Goal: Task Accomplishment & Management: Use online tool/utility

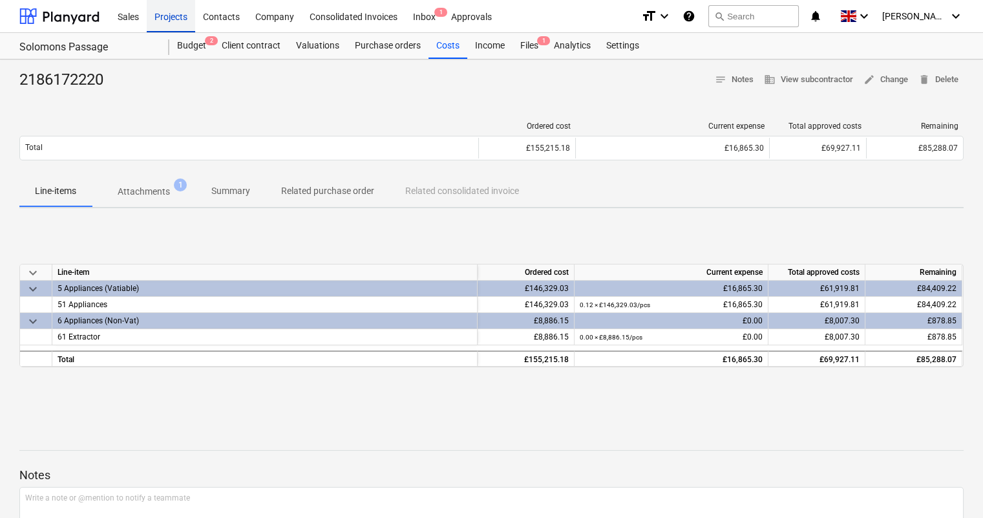
click at [185, 14] on div "Projects" at bounding box center [171, 15] width 48 height 33
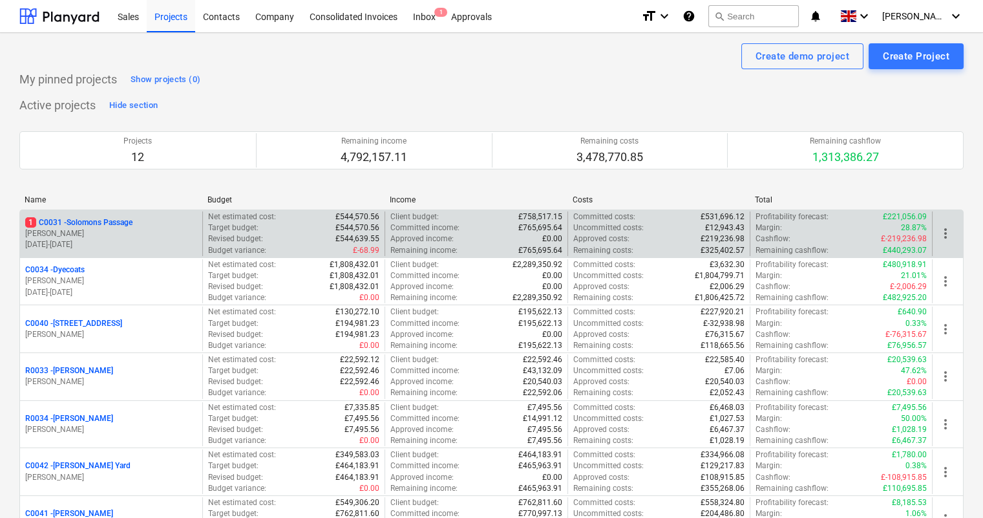
click at [110, 220] on p "1 C0031 - Solomons Passage" at bounding box center [78, 222] width 107 height 11
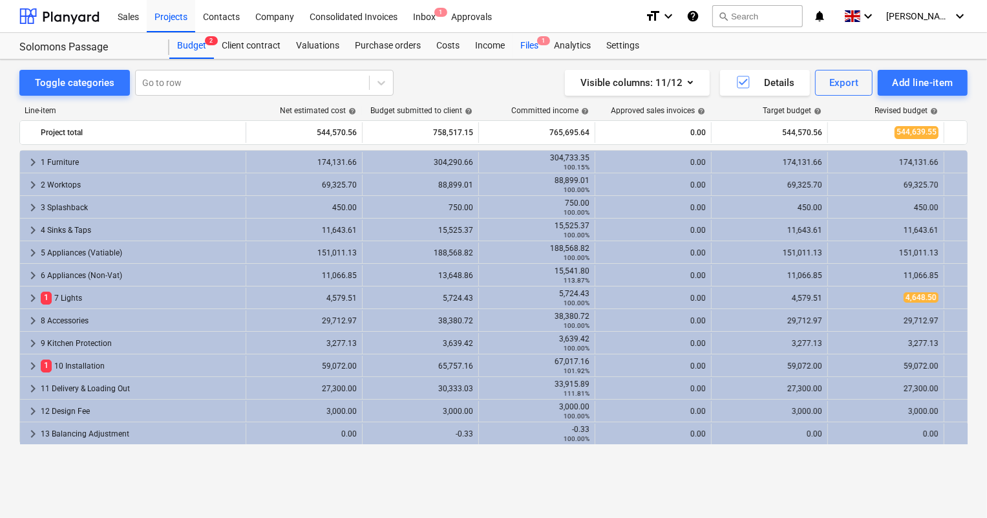
click at [518, 48] on div "Files 1" at bounding box center [530, 46] width 34 height 26
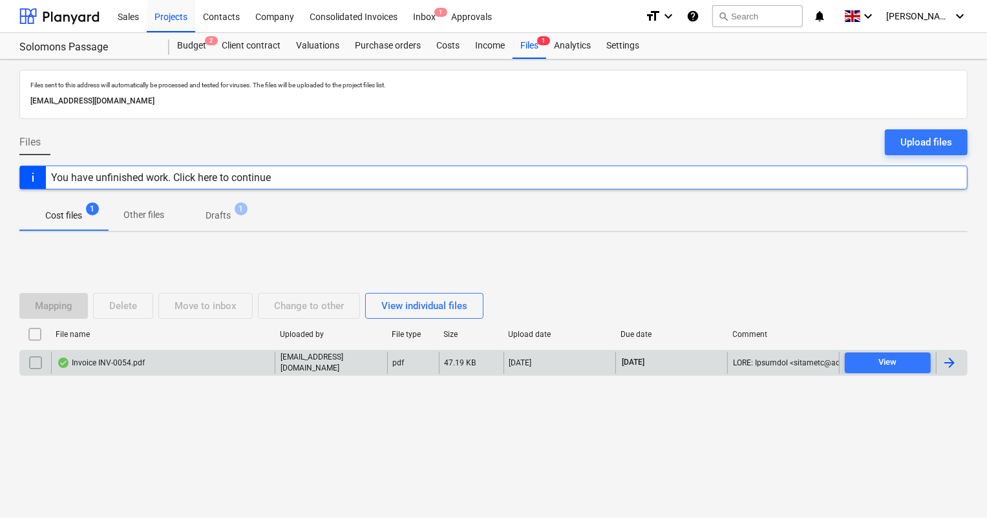
click at [151, 356] on div "Invoice INV-0054.pdf" at bounding box center [163, 363] width 224 height 22
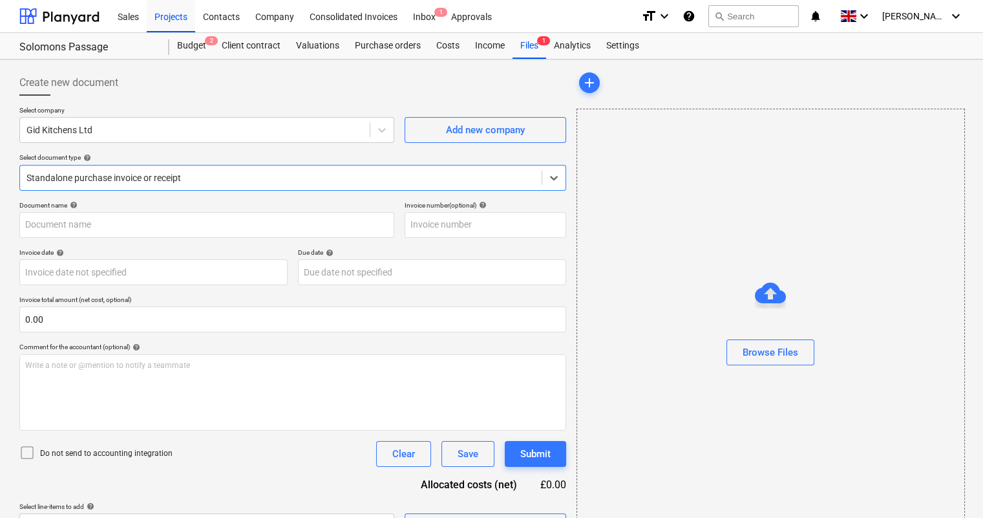
type input "INV-0054"
type input "[DATE]"
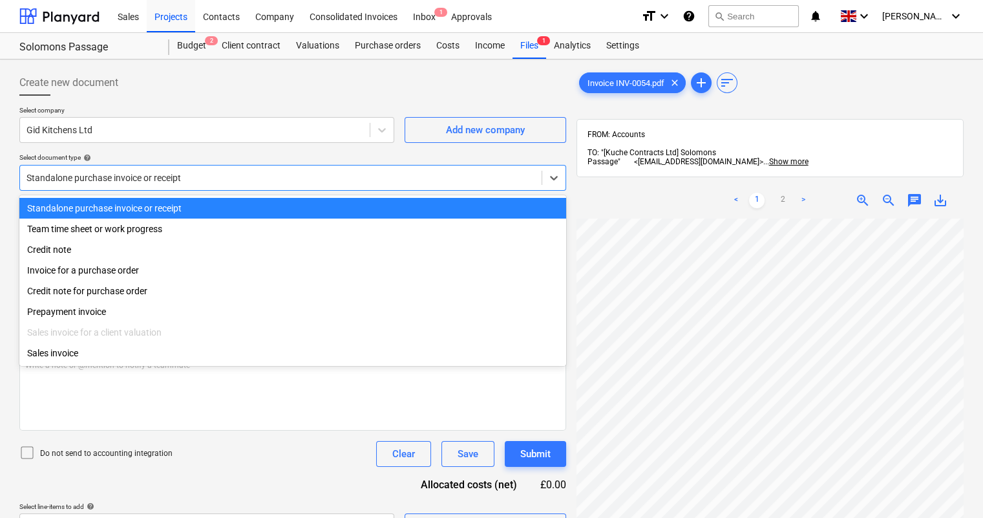
click at [383, 180] on div at bounding box center [281, 177] width 509 height 13
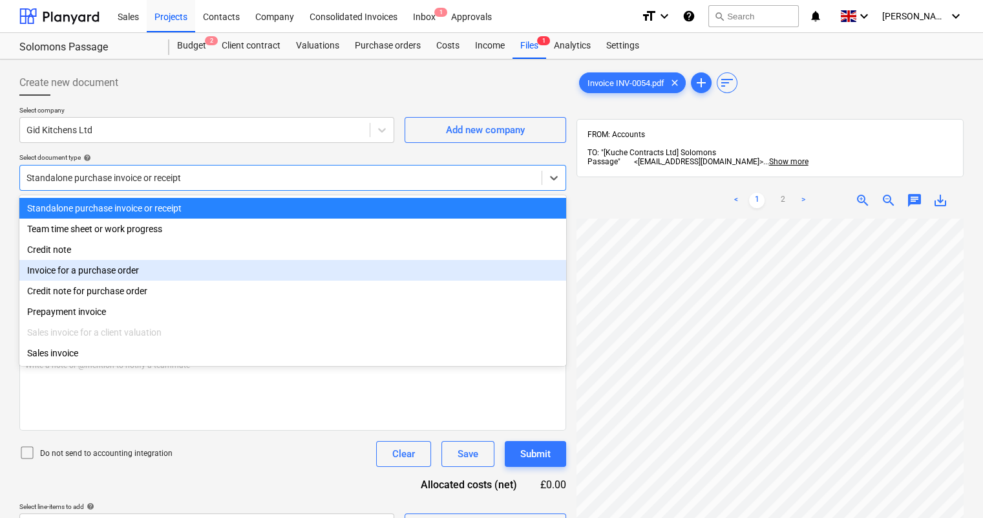
click at [123, 269] on div "Invoice for a purchase order" at bounding box center [292, 270] width 547 height 21
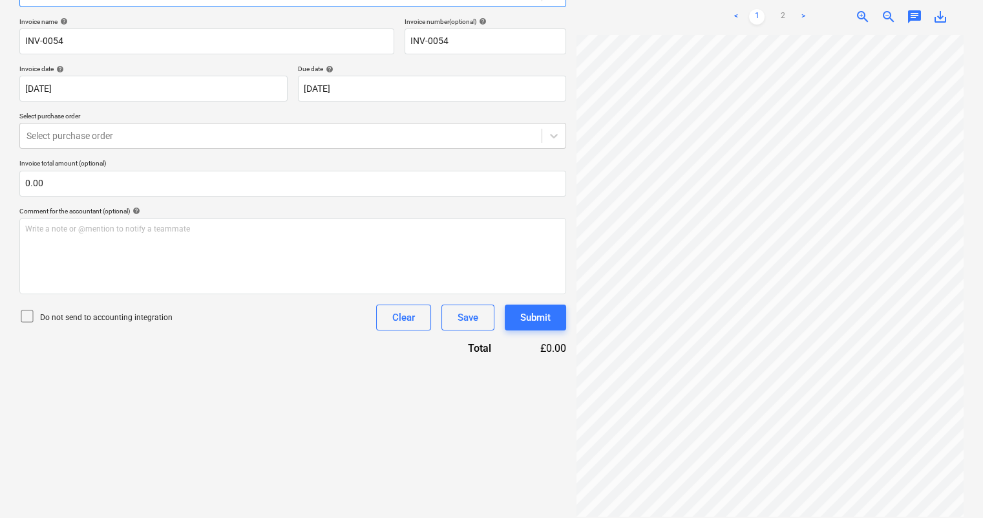
scroll to position [184, 0]
click at [111, 145] on div "Select purchase order" at bounding box center [292, 135] width 547 height 26
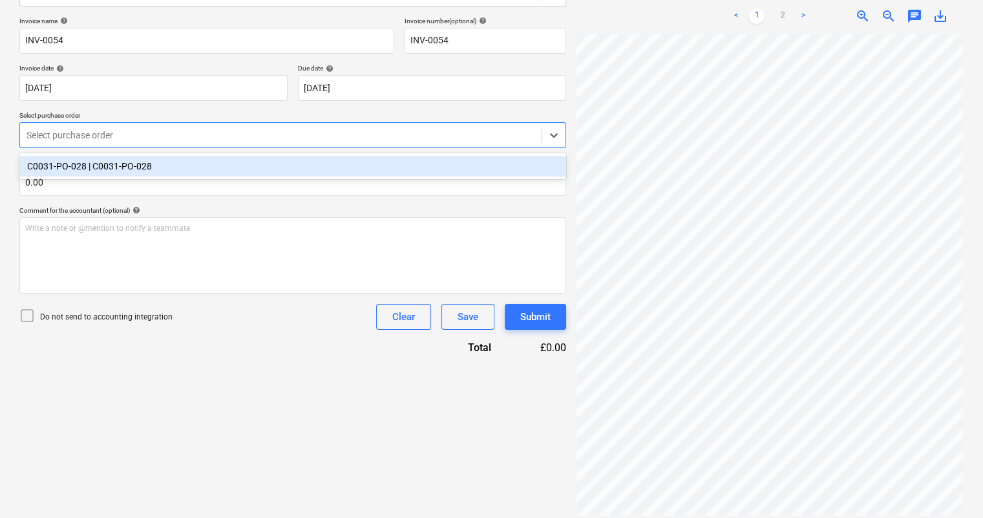
click at [105, 160] on div "C0031-PO-028 | C0031-PO-028" at bounding box center [292, 166] width 547 height 21
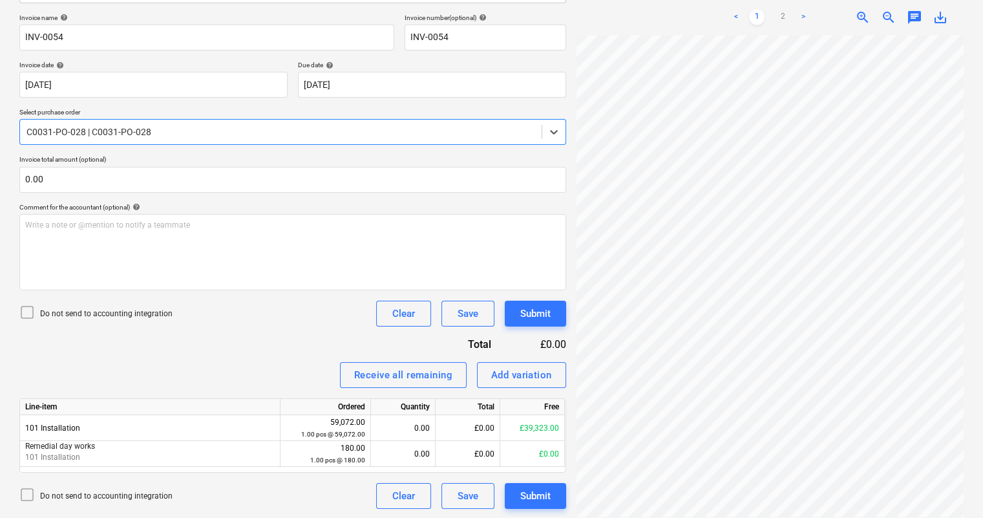
scroll to position [188, 0]
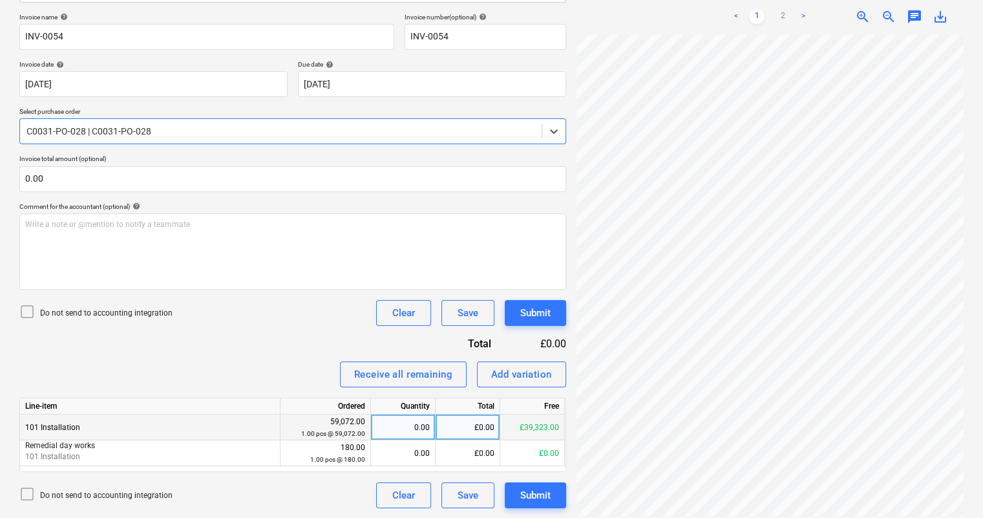
click at [478, 432] on div "£0.00" at bounding box center [468, 427] width 65 height 26
type input "1574"
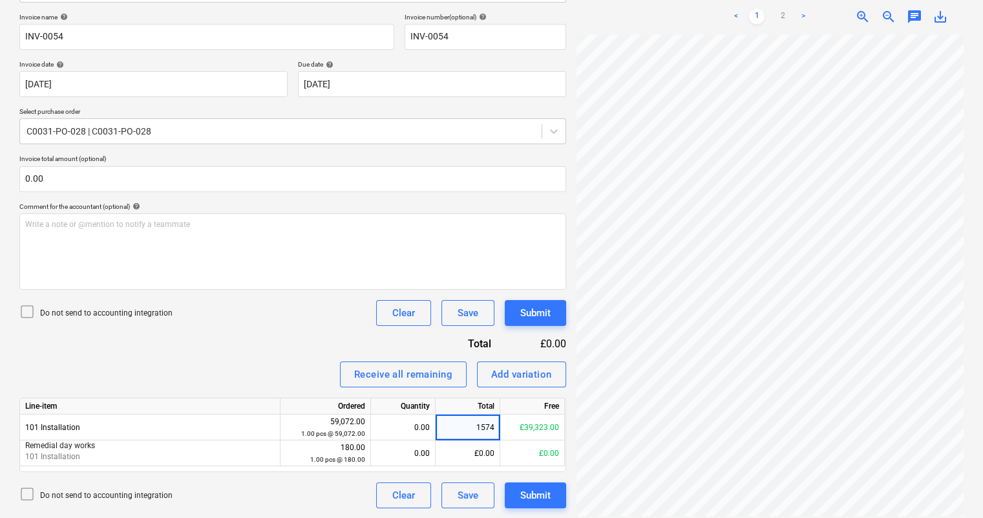
click at [337, 359] on div "Invoice name help INV-0054 Invoice number (optional) help INV-0054 Invoice date…" at bounding box center [292, 260] width 547 height 495
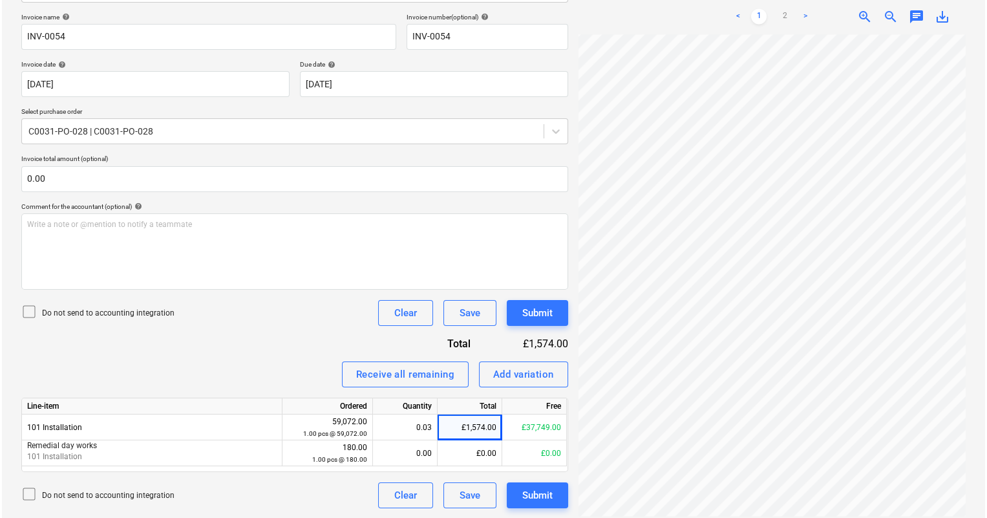
scroll to position [12, 100]
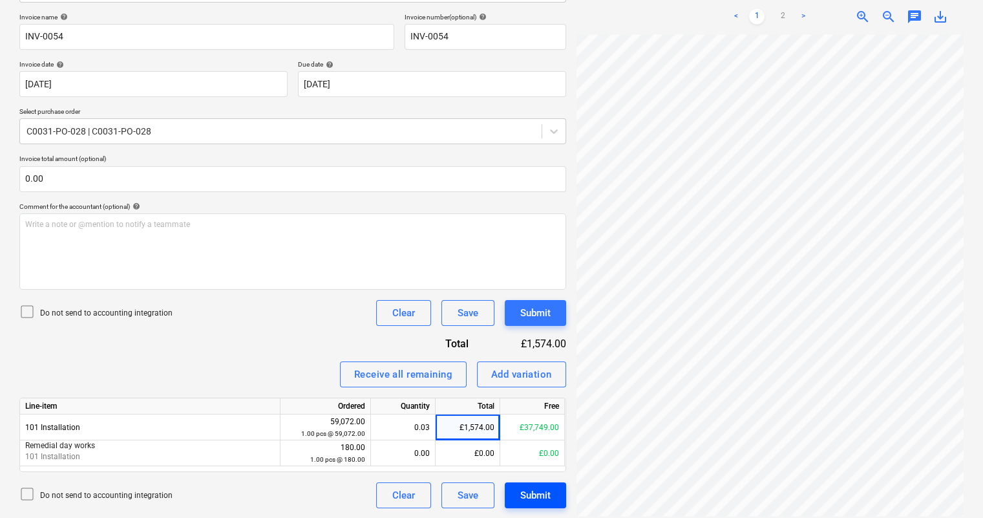
click at [537, 493] on div "Submit" at bounding box center [535, 495] width 30 height 17
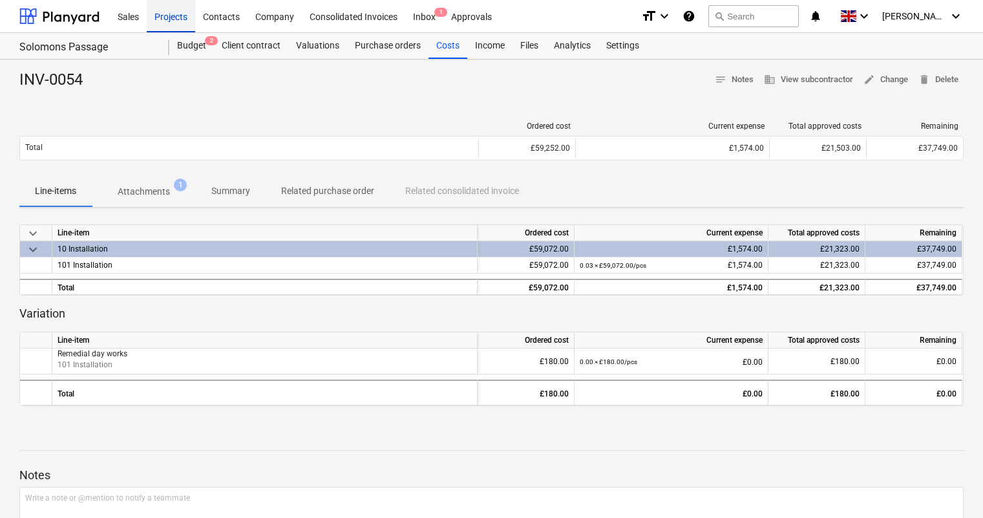
click at [174, 19] on div "Projects" at bounding box center [171, 15] width 48 height 33
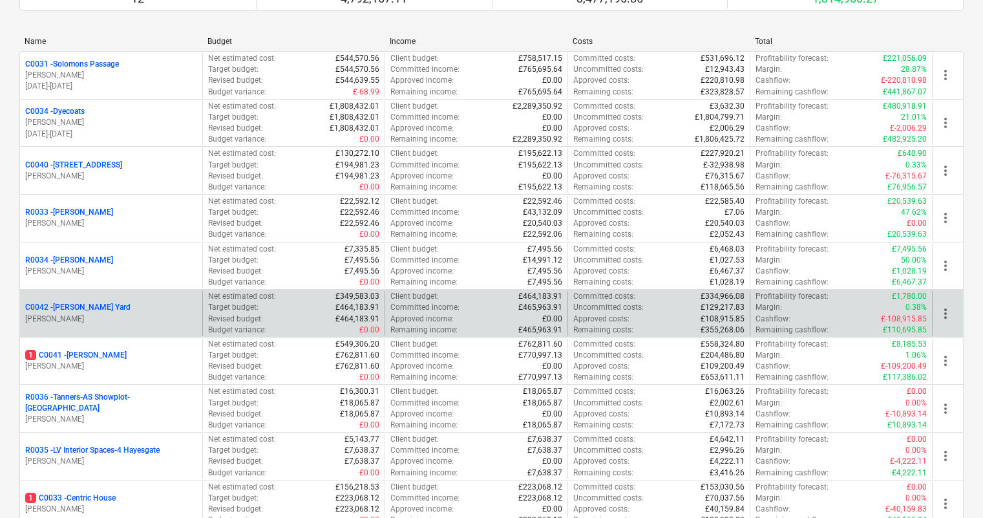
scroll to position [176, 0]
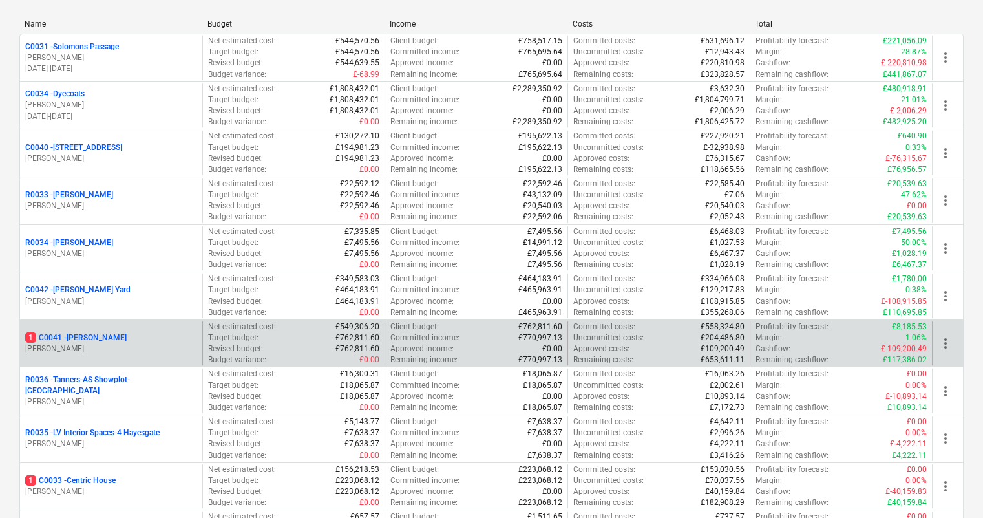
click at [85, 335] on p "1 C0041 - [PERSON_NAME]" at bounding box center [75, 337] width 101 height 11
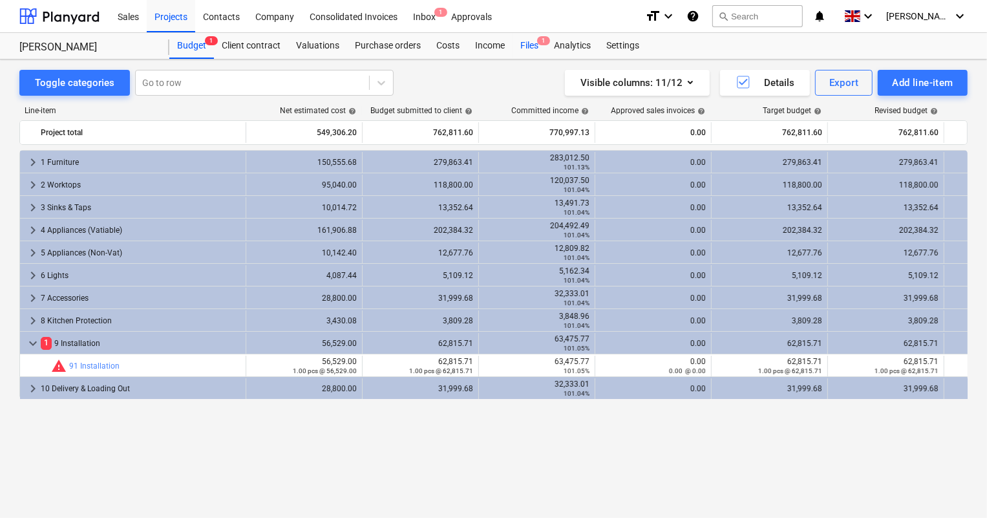
click at [525, 51] on div "Files 1" at bounding box center [530, 46] width 34 height 26
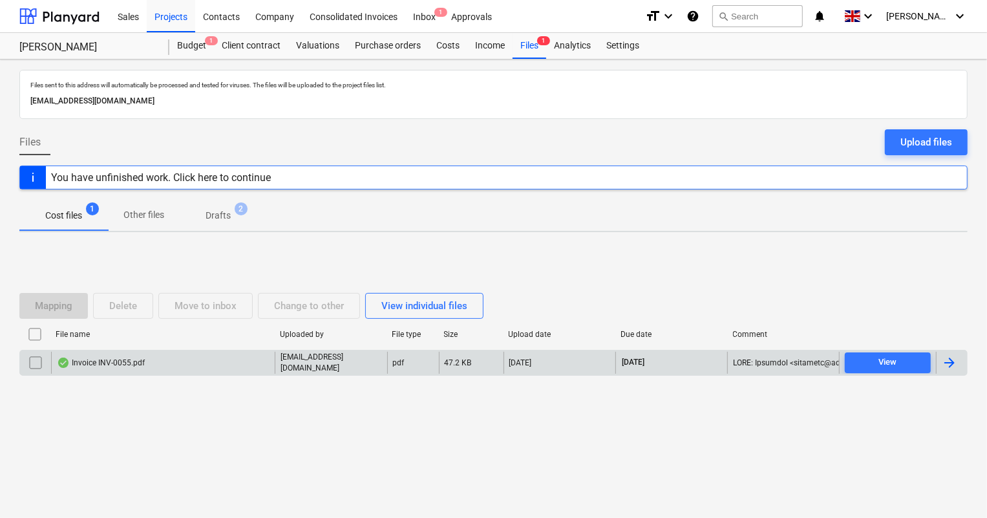
click at [194, 357] on div "Invoice INV-0055.pdf" at bounding box center [163, 363] width 224 height 22
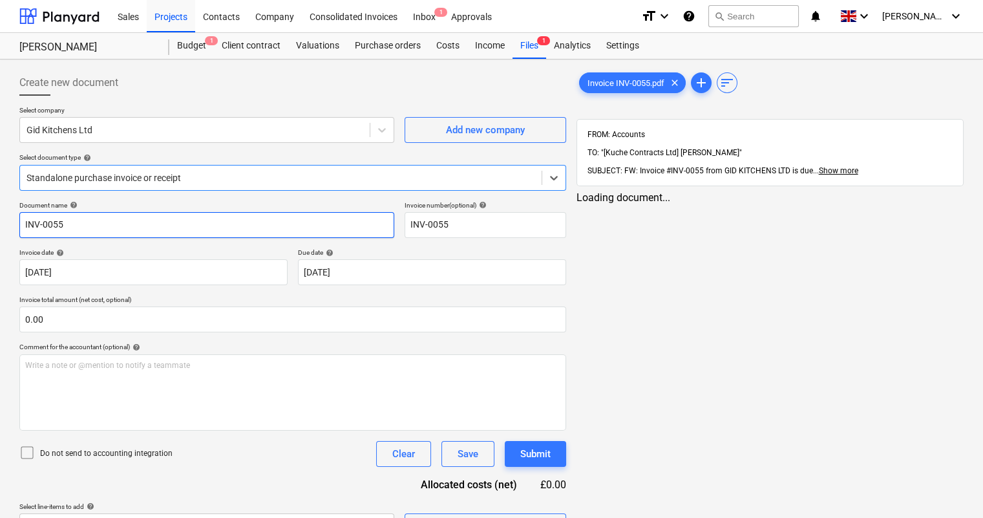
type input "INV-0055"
type input "[DATE]"
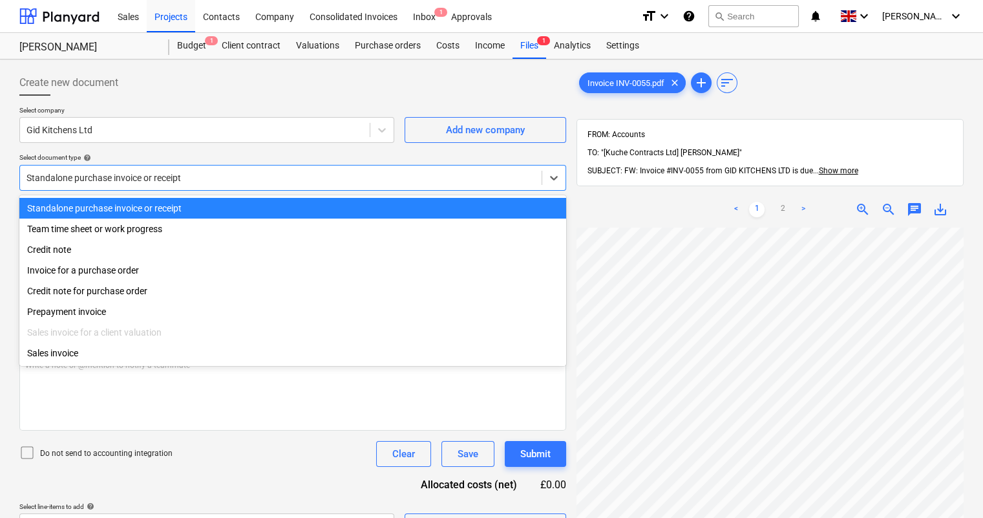
click at [257, 183] on div at bounding box center [281, 177] width 509 height 13
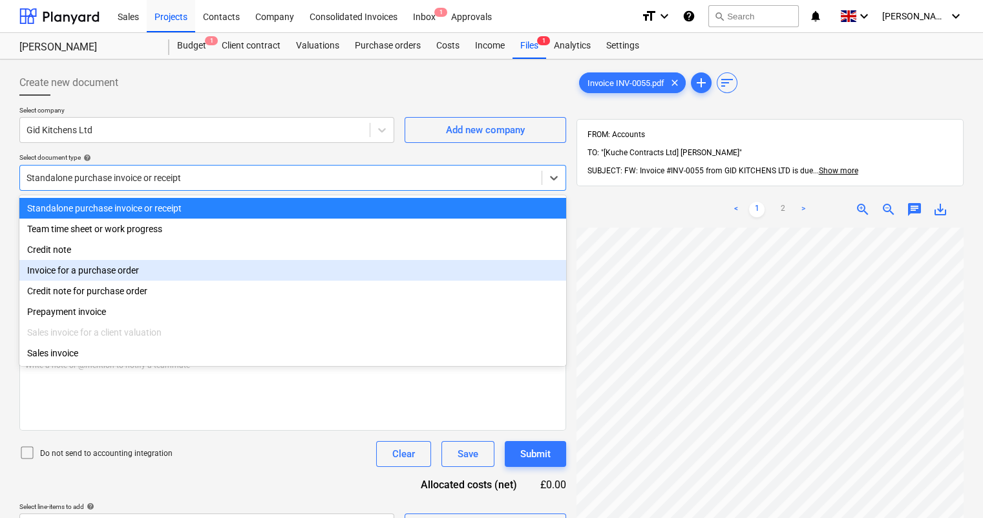
click at [123, 280] on div "Invoice for a purchase order" at bounding box center [292, 270] width 547 height 21
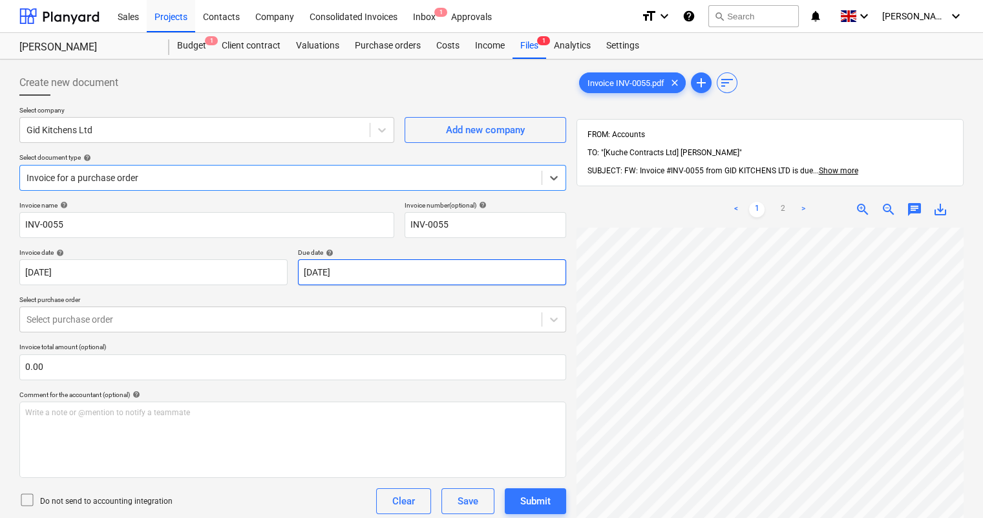
click at [365, 270] on body "Sales Projects Contacts Company Consolidated Invoices Inbox 1 Approvals format_…" at bounding box center [491, 259] width 983 height 518
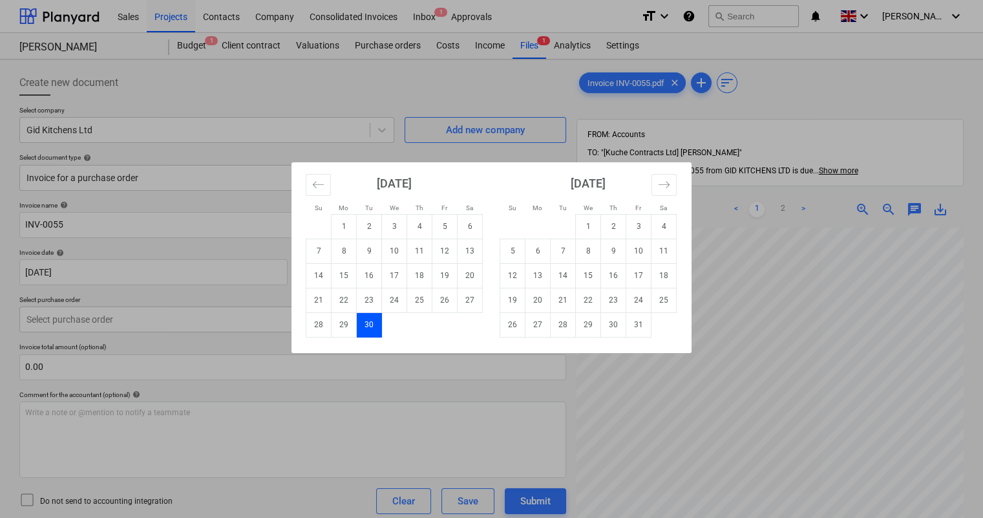
click at [219, 300] on div "Su Mo Tu We Th Fr Sa Su Mo Tu We Th Fr Sa [DATE] 1 2 3 4 5 6 7 8 9 10 11 12 13 …" at bounding box center [491, 259] width 983 height 518
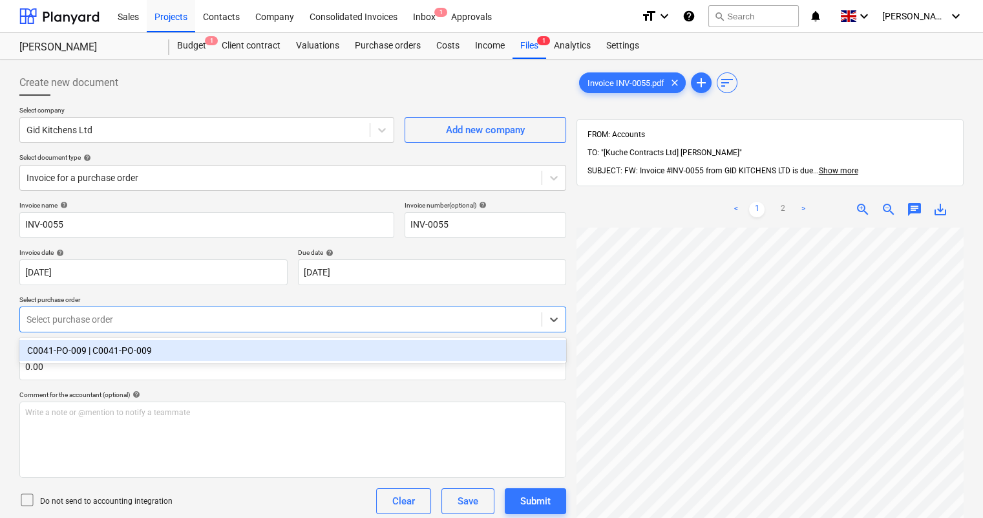
drag, startPoint x: 196, startPoint y: 319, endPoint x: 182, endPoint y: 343, distance: 26.9
click at [195, 322] on div at bounding box center [281, 319] width 509 height 13
click at [181, 347] on div "C0041-PO-009 | C0041-PO-009" at bounding box center [292, 350] width 547 height 21
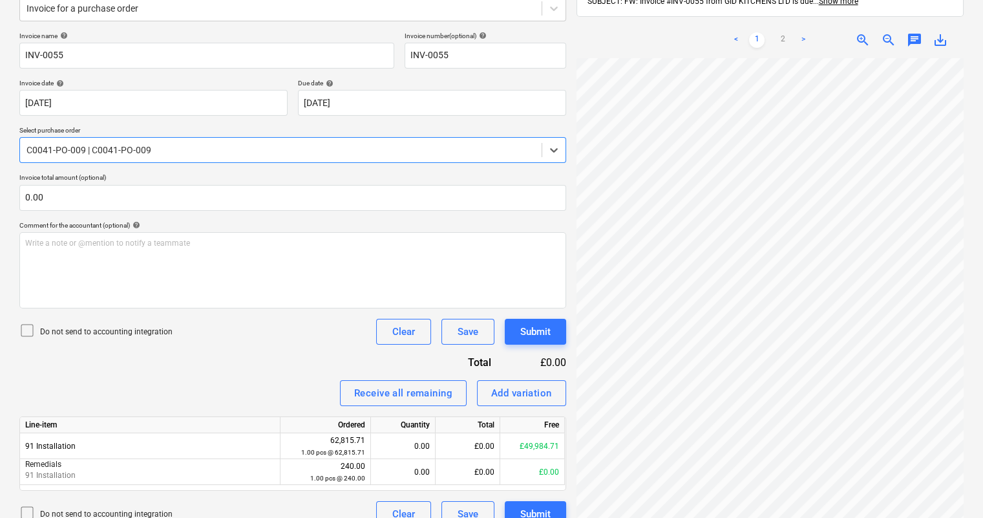
scroll to position [188, 0]
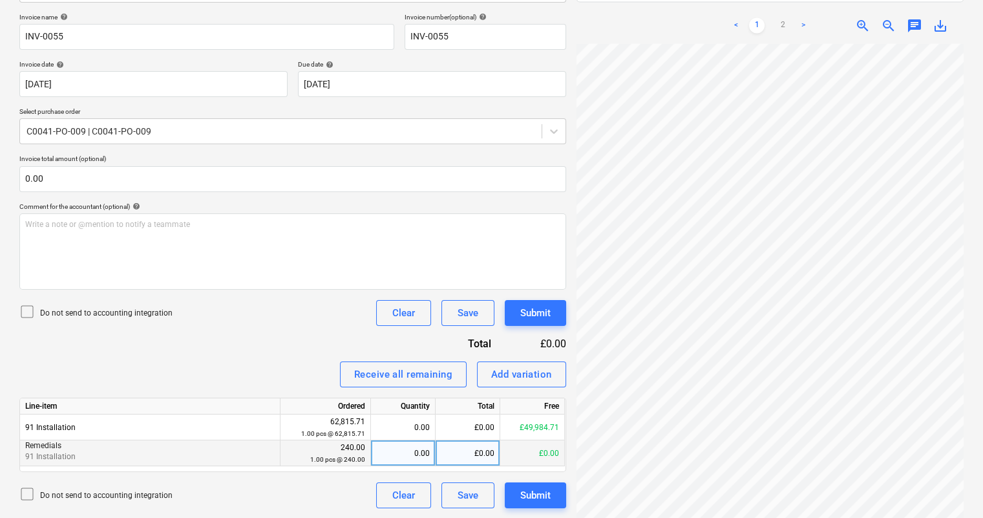
click at [472, 458] on div "£0.00" at bounding box center [468, 453] width 65 height 26
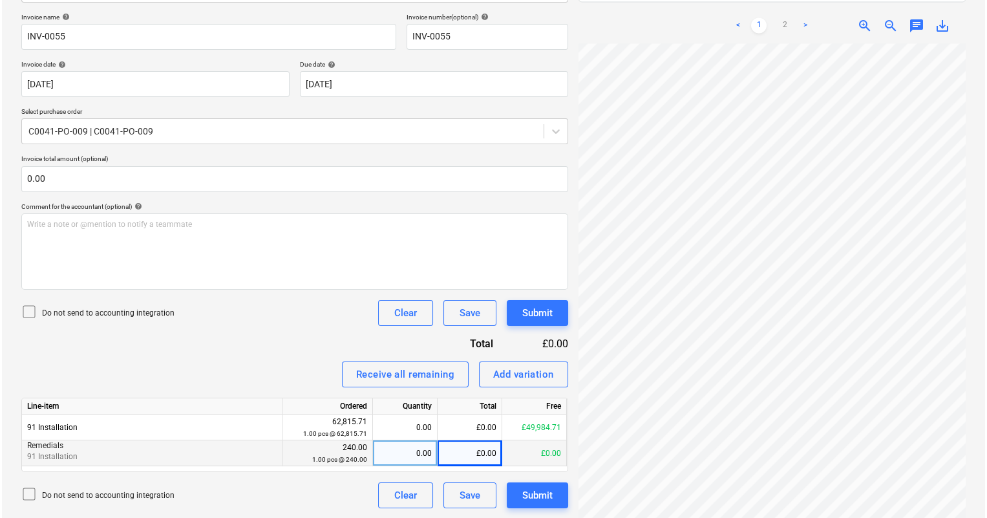
scroll to position [100, 100]
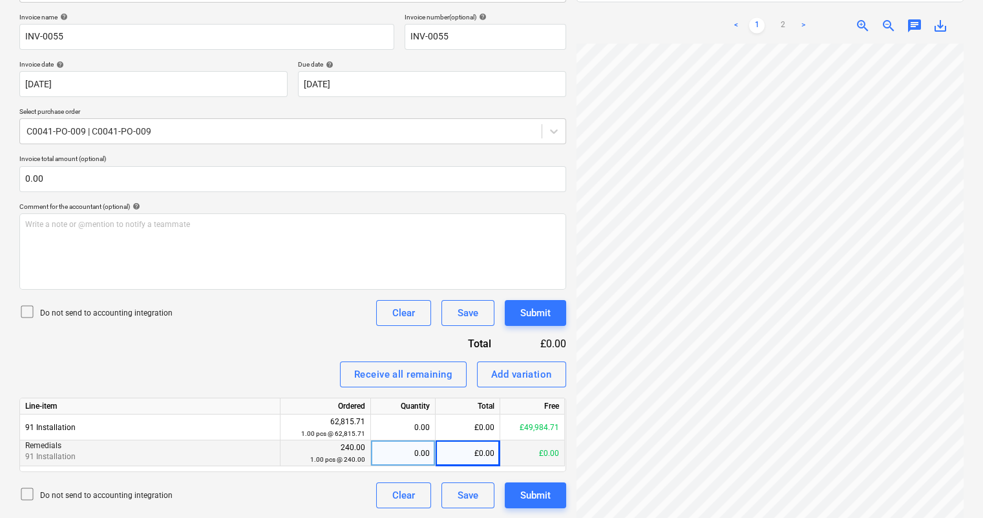
click at [476, 449] on div "£0.00" at bounding box center [468, 453] width 65 height 26
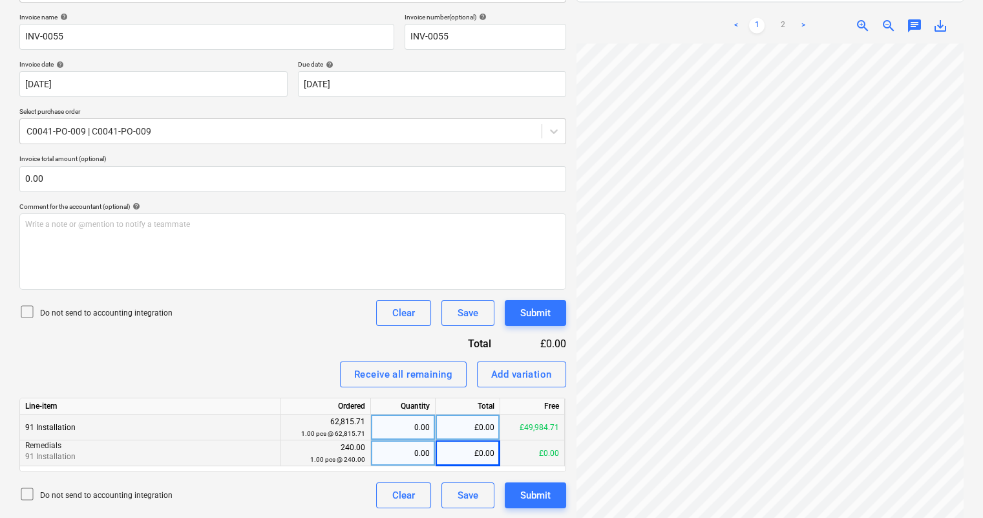
click at [484, 427] on div "£0.00" at bounding box center [468, 427] width 65 height 26
type input "3000"
click at [273, 367] on div "Receive all remaining Add variation" at bounding box center [292, 374] width 547 height 26
click at [549, 306] on div "Submit" at bounding box center [535, 312] width 30 height 17
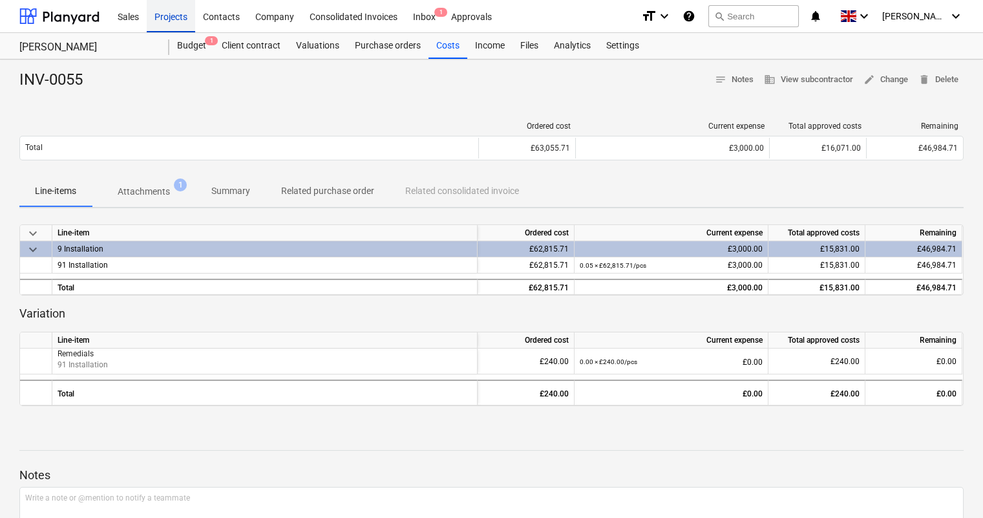
click at [175, 19] on div "Projects" at bounding box center [171, 15] width 48 height 33
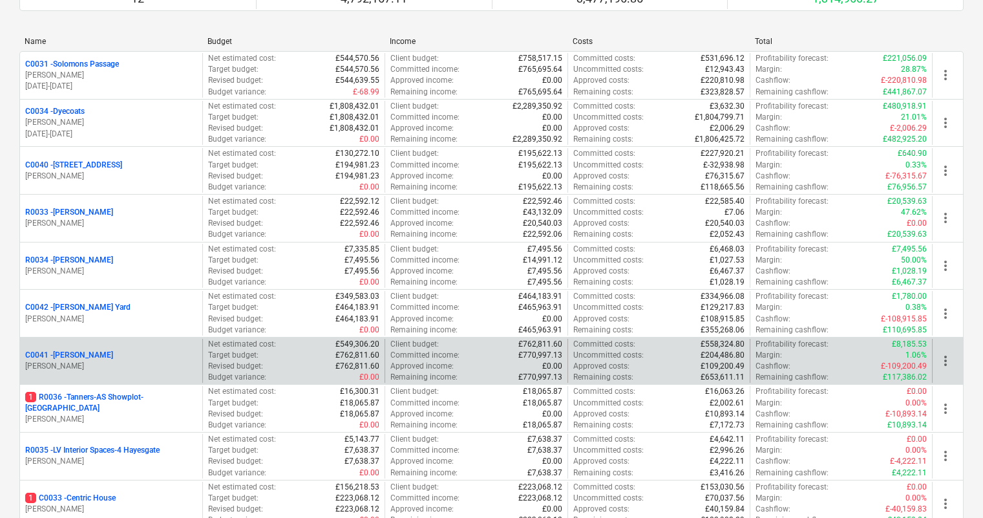
scroll to position [176, 0]
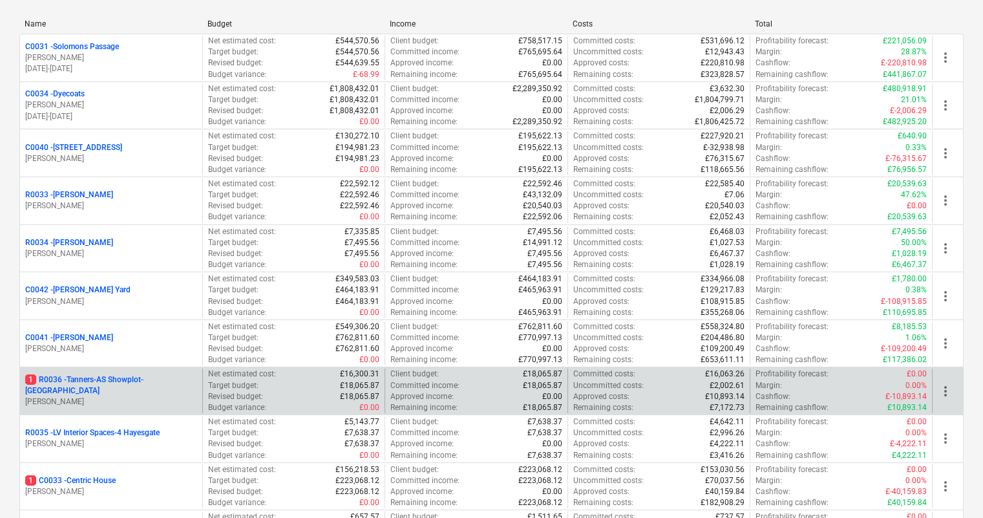
click at [119, 378] on div "1 R0036 - Tanners-AS Showplot-[GEOGRAPHIC_DATA] [PERSON_NAME]" at bounding box center [111, 390] width 182 height 45
click at [119, 381] on p "1 R0036 - Tanners-AS Showplot-[GEOGRAPHIC_DATA]" at bounding box center [111, 385] width 172 height 22
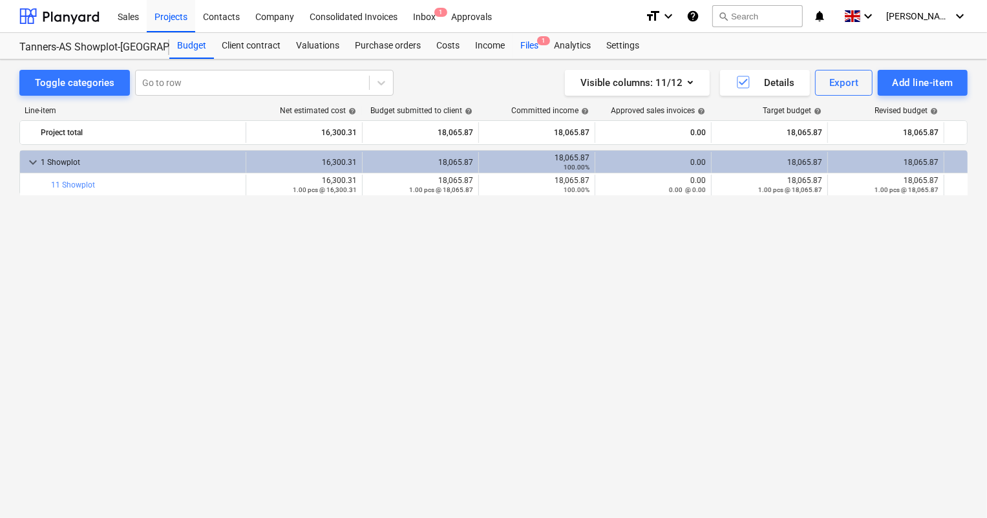
click at [533, 52] on div "Files 1" at bounding box center [530, 46] width 34 height 26
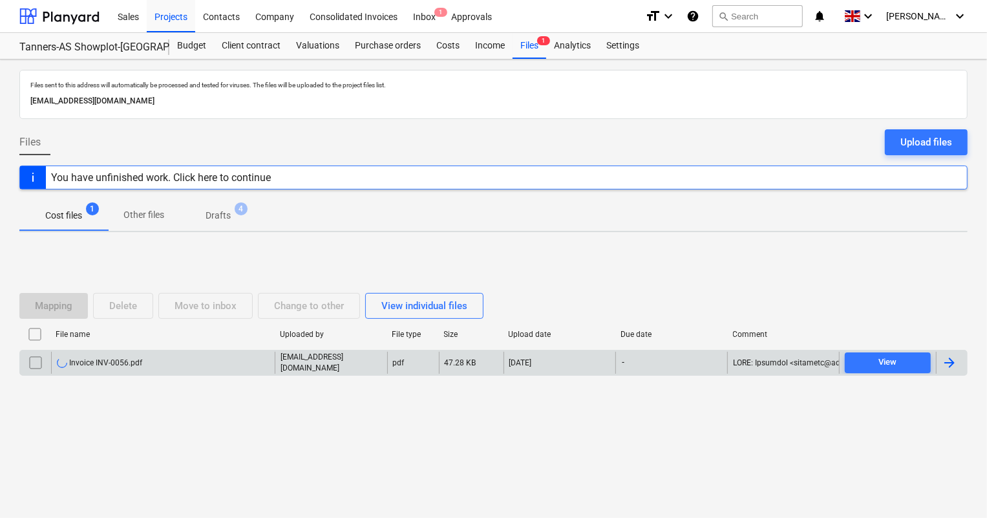
click at [123, 362] on div "Invoice INV-0056.pdf" at bounding box center [99, 362] width 85 height 10
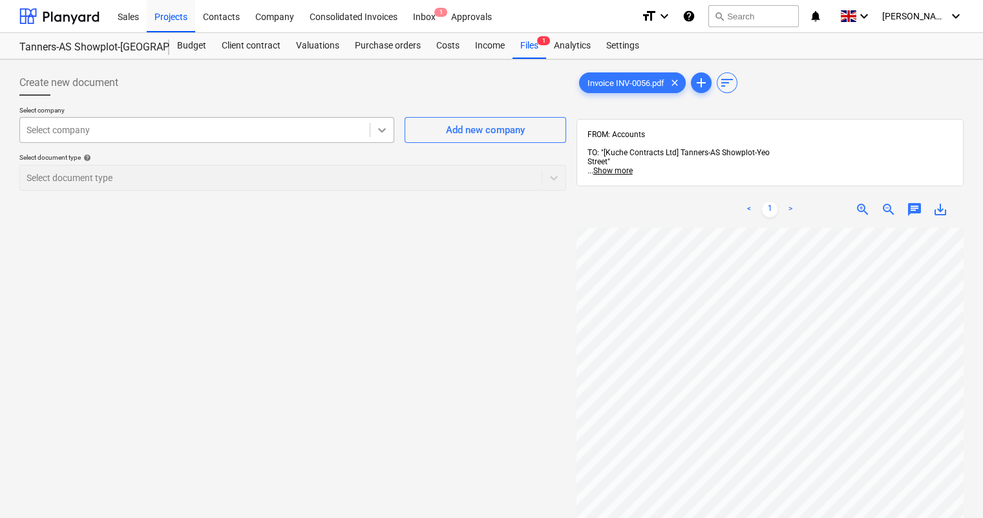
click at [383, 133] on icon at bounding box center [382, 129] width 13 height 13
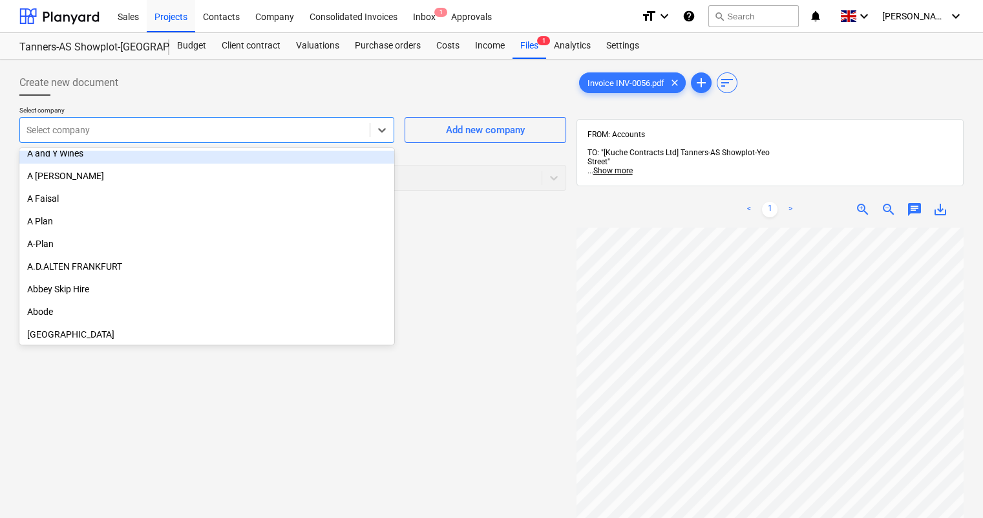
scroll to position [235, 0]
click at [283, 90] on div "Create new document" at bounding box center [292, 83] width 547 height 26
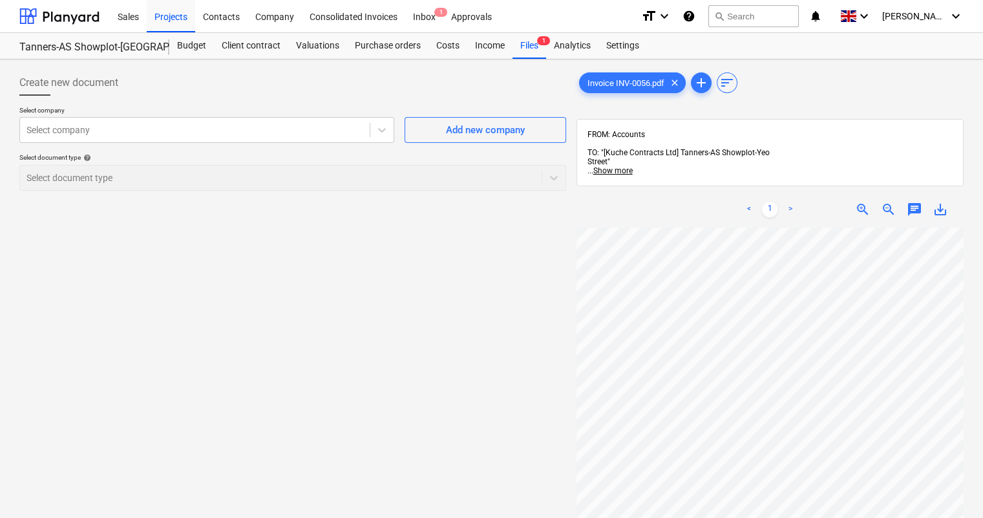
scroll to position [58, 0]
click at [378, 132] on icon at bounding box center [382, 129] width 13 height 13
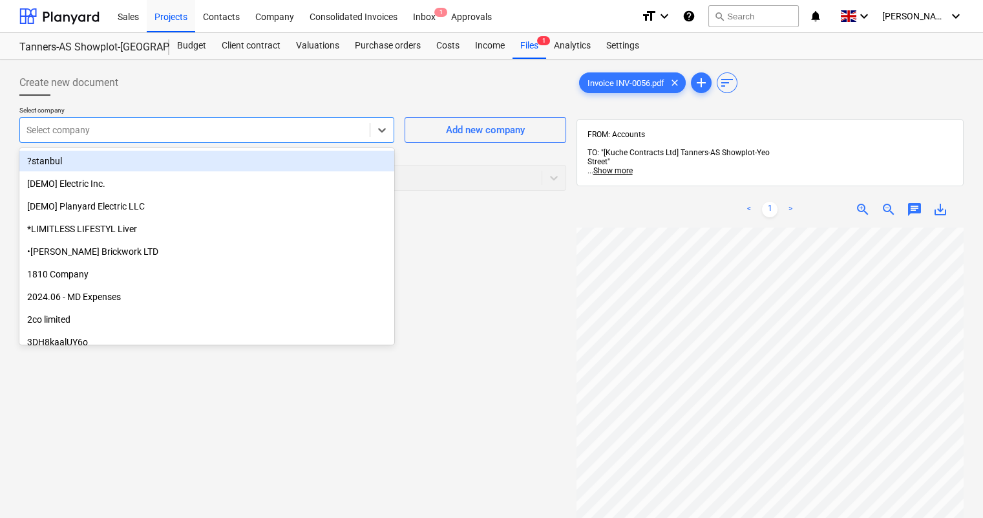
click at [311, 128] on div at bounding box center [195, 129] width 337 height 13
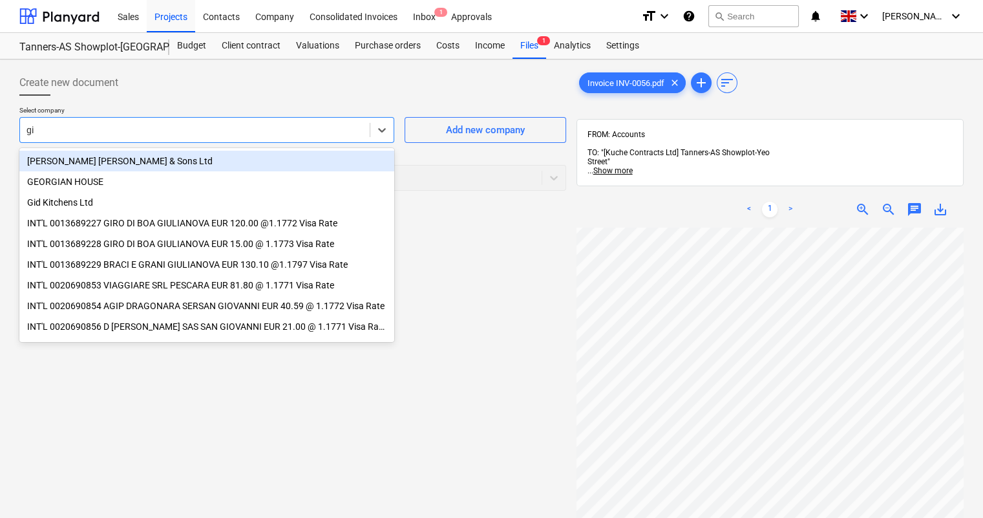
type input "gid"
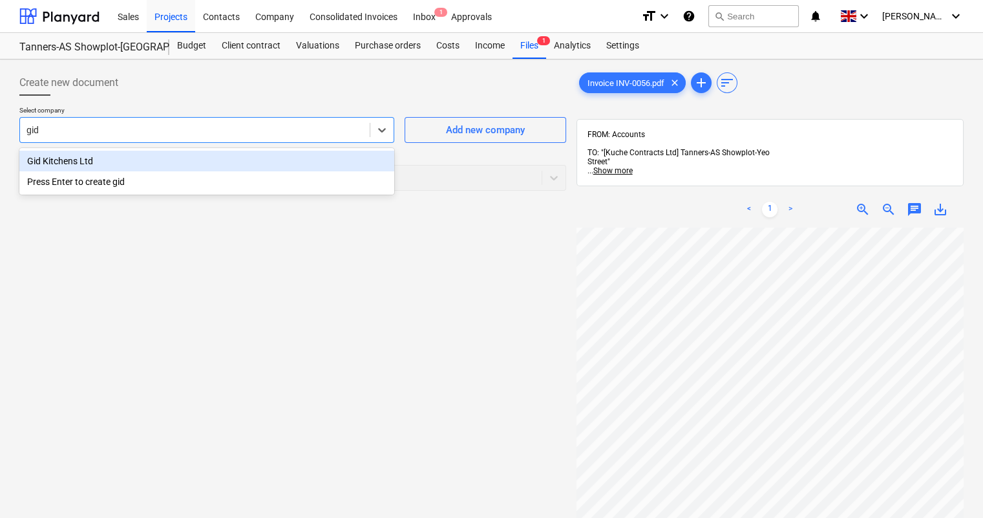
click at [322, 158] on div "Gid Kitchens Ltd" at bounding box center [206, 161] width 375 height 21
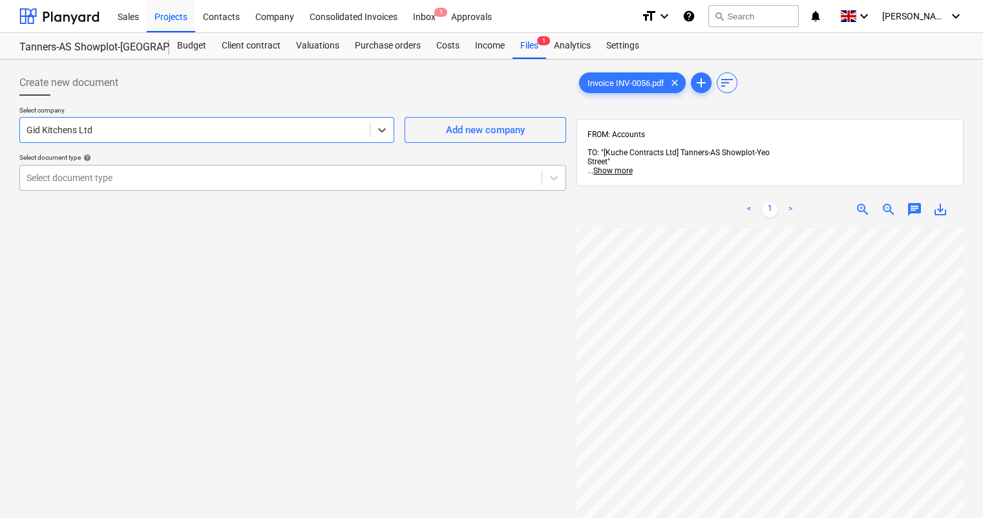
click at [357, 179] on div at bounding box center [281, 177] width 509 height 13
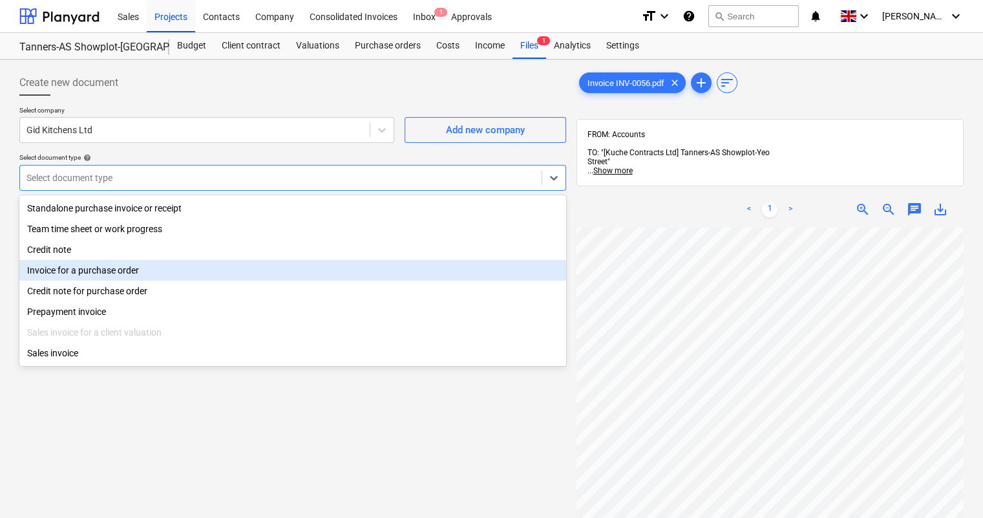
click at [123, 272] on div "Invoice for a purchase order" at bounding box center [292, 270] width 547 height 21
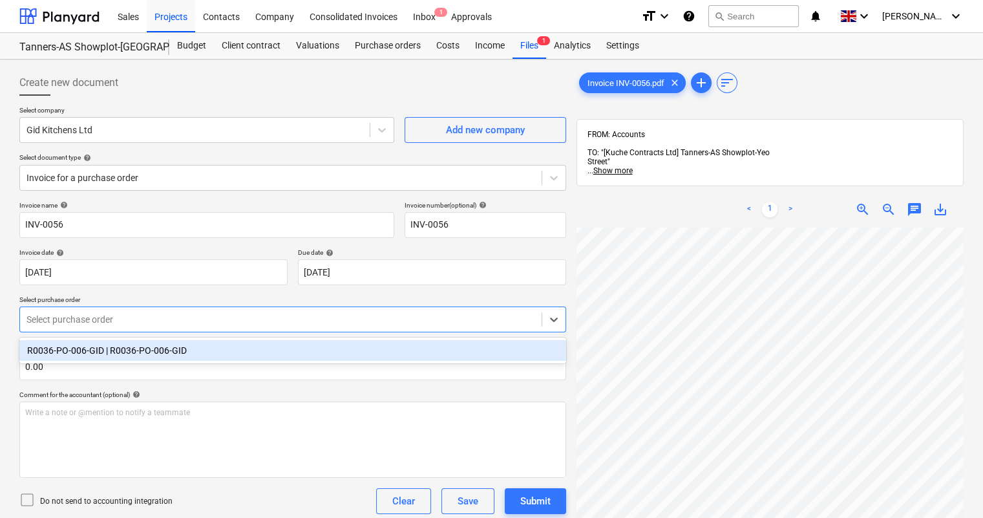
click at [164, 321] on div at bounding box center [281, 319] width 509 height 13
click at [153, 348] on div "R0036-PO-006-GID | R0036-PO-006-GID" at bounding box center [292, 350] width 547 height 21
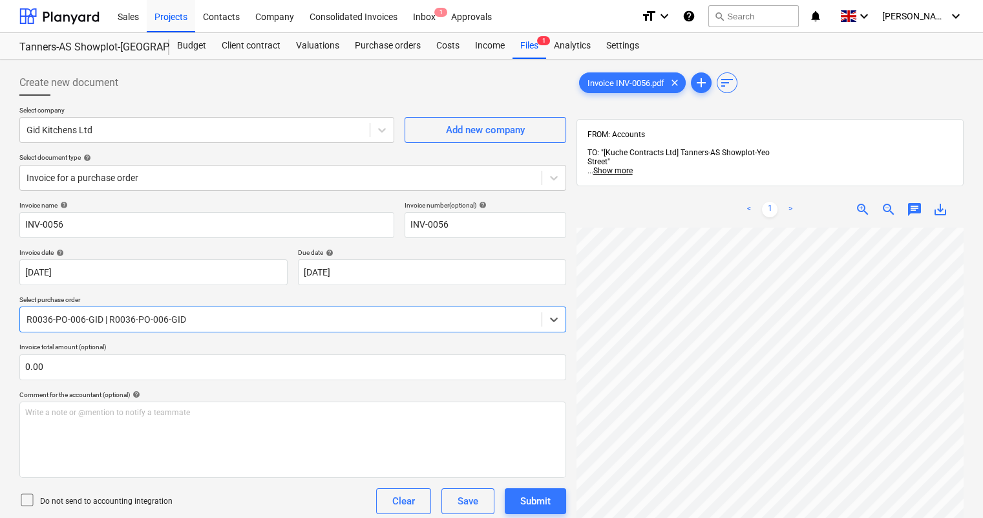
click at [154, 343] on p "Invoice total amount (optional)" at bounding box center [292, 348] width 547 height 11
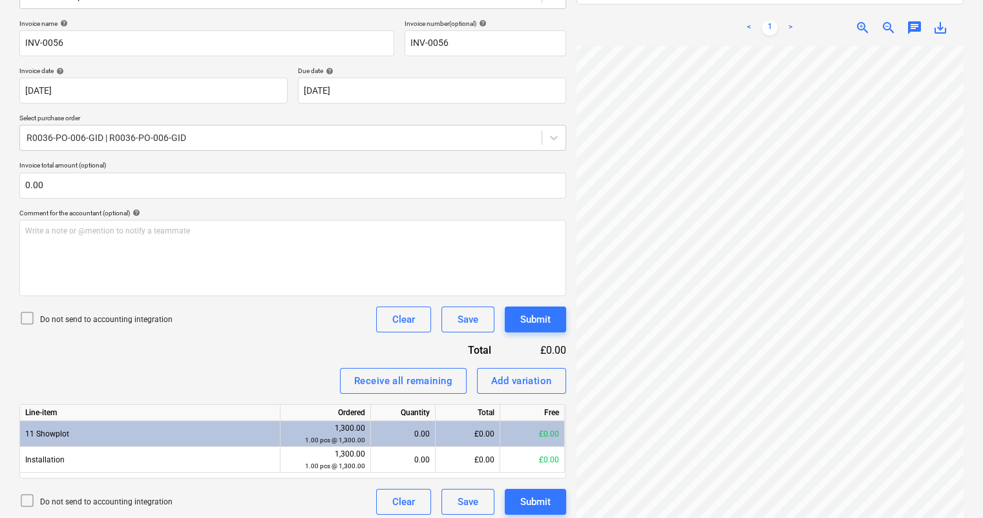
scroll to position [188, 0]
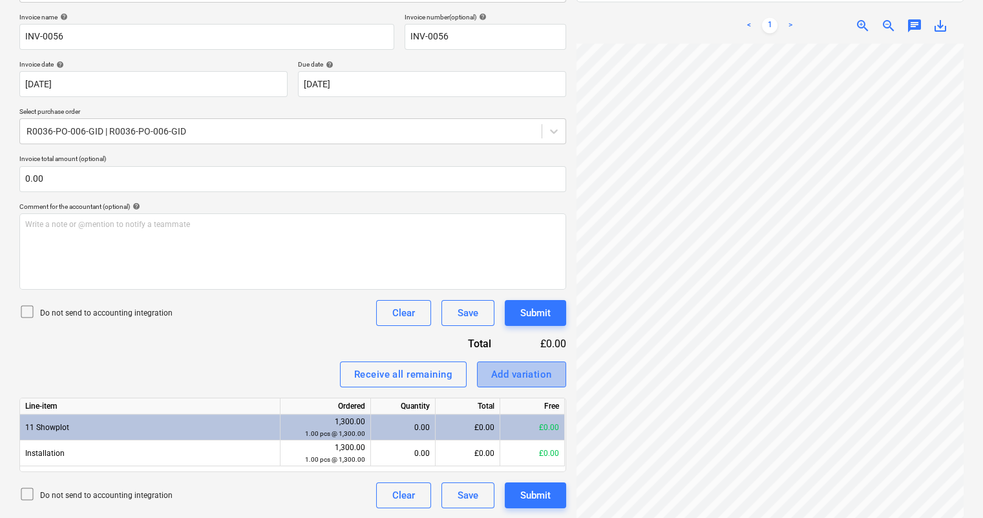
click at [520, 378] on div "Add variation" at bounding box center [521, 374] width 61 height 17
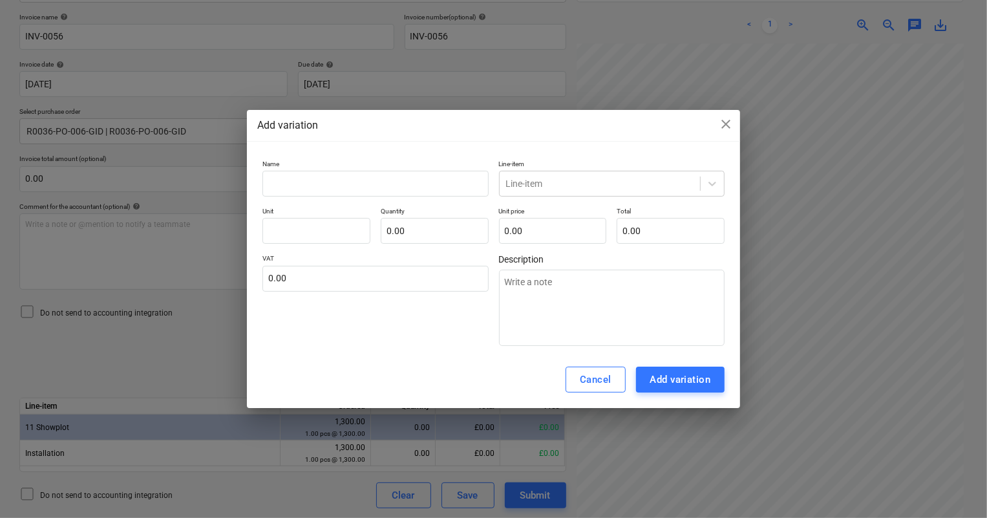
drag, startPoint x: 579, startPoint y: 127, endPoint x: 511, endPoint y: 127, distance: 67.9
click at [511, 127] on div "Add variation close" at bounding box center [493, 126] width 473 height 16
click at [382, 184] on input "text" at bounding box center [375, 184] width 226 height 26
click at [383, 187] on input "text" at bounding box center [375, 184] width 226 height 26
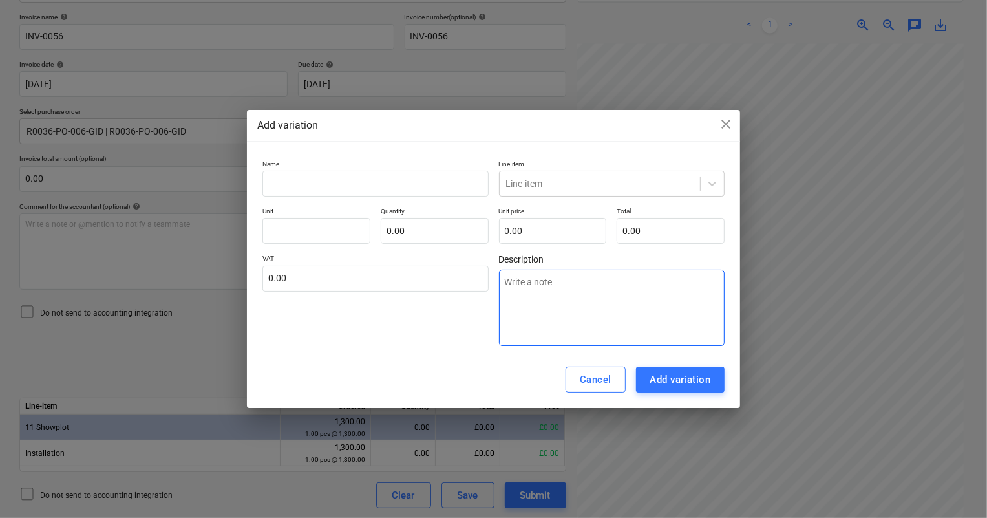
click at [568, 282] on textarea at bounding box center [612, 308] width 226 height 76
paste textarea "[PERSON_NAME] retail revisit - extra instruction from [PERSON_NAME] to revisitt…"
type textarea "x"
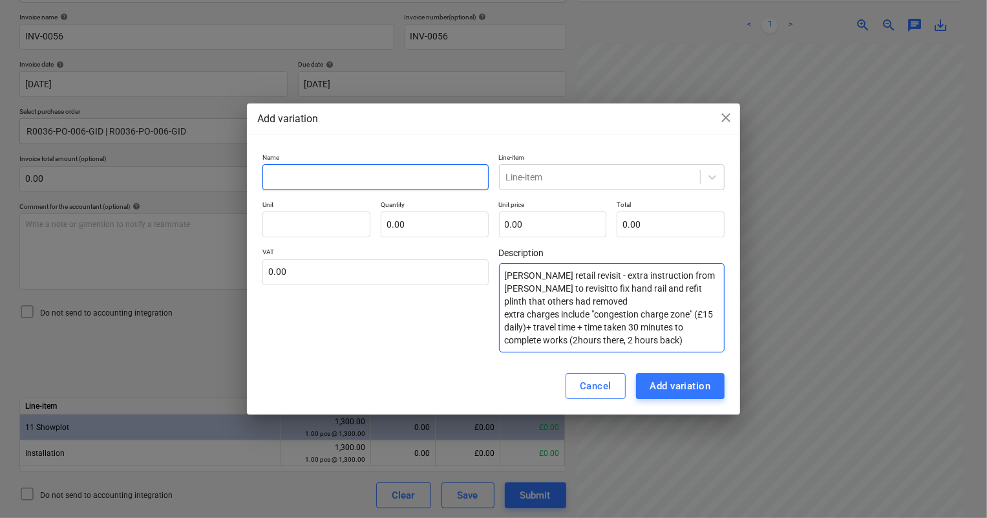
type textarea "[PERSON_NAME] retail revisit - extra instruction from [PERSON_NAME] to revisitt…"
click at [379, 175] on input "text" at bounding box center [375, 177] width 226 height 26
type textarea "x"
type input "R"
type textarea "x"
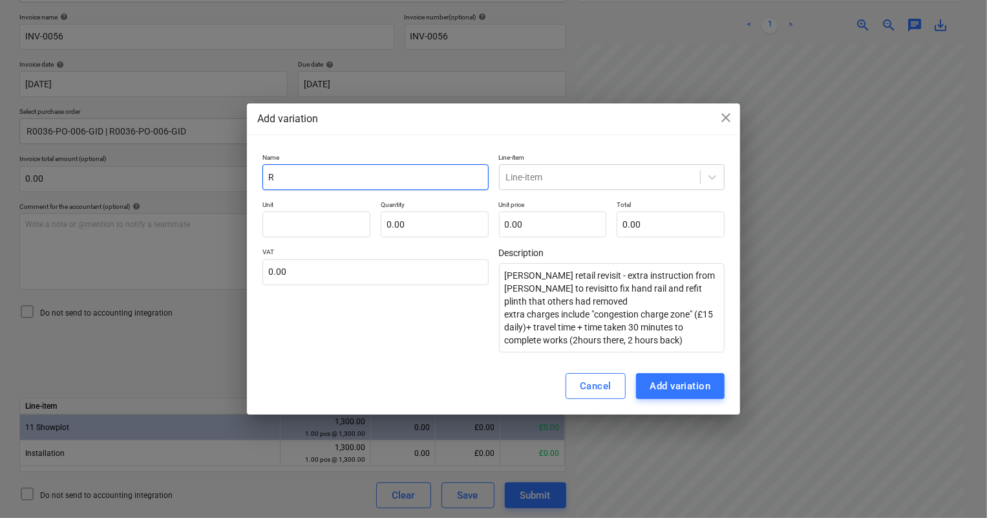
type input "Re"
type textarea "x"
type input "Ret"
type textarea "x"
type input "Retu"
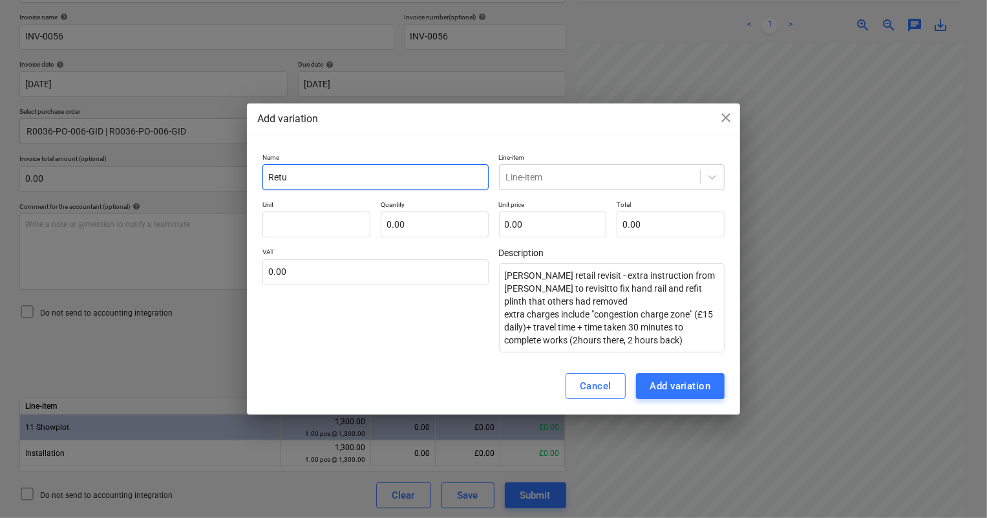
type textarea "x"
type input "Retur"
type textarea "x"
type input "Return"
type textarea "x"
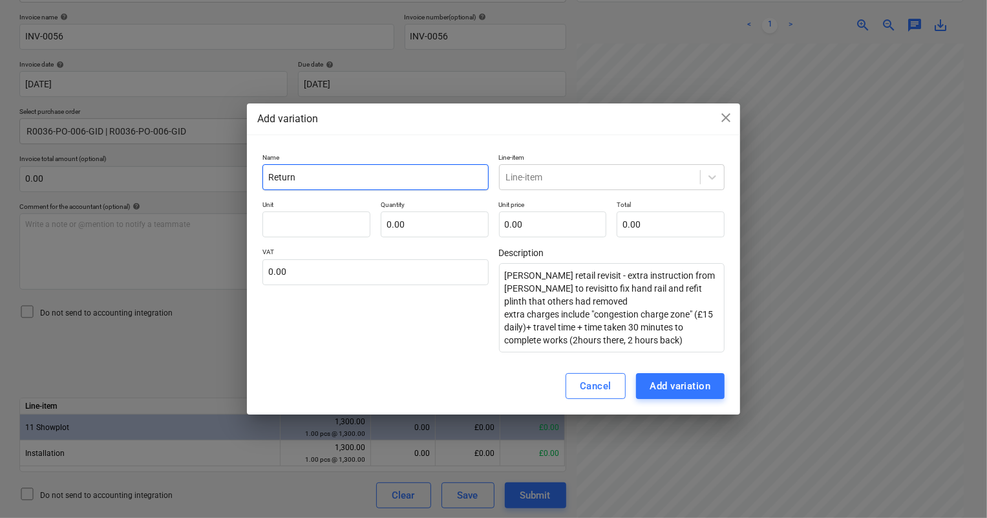
type input "Return"
type textarea "x"
type input "Return V"
type textarea "x"
type input "Return Vi"
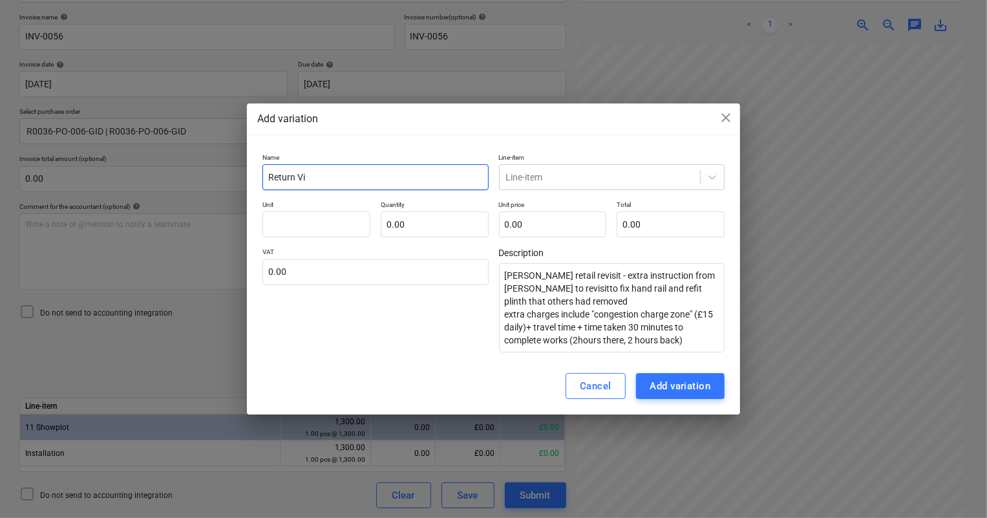
type textarea "x"
type input "Return Vis"
type textarea "x"
type input "Return Visi"
type textarea "x"
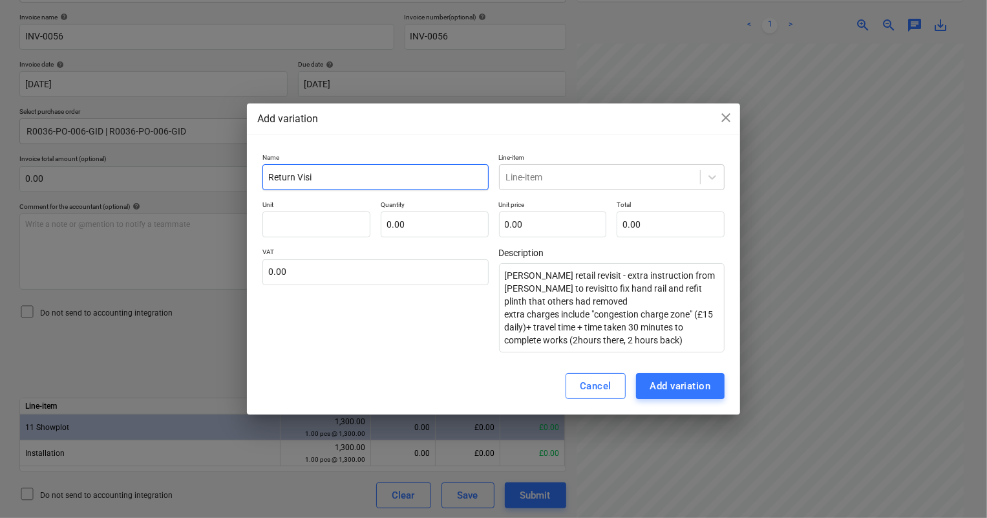
type input "Return Visit"
type textarea "x"
type input "Return Visit"
type textarea "x"
type input "Return Visit t"
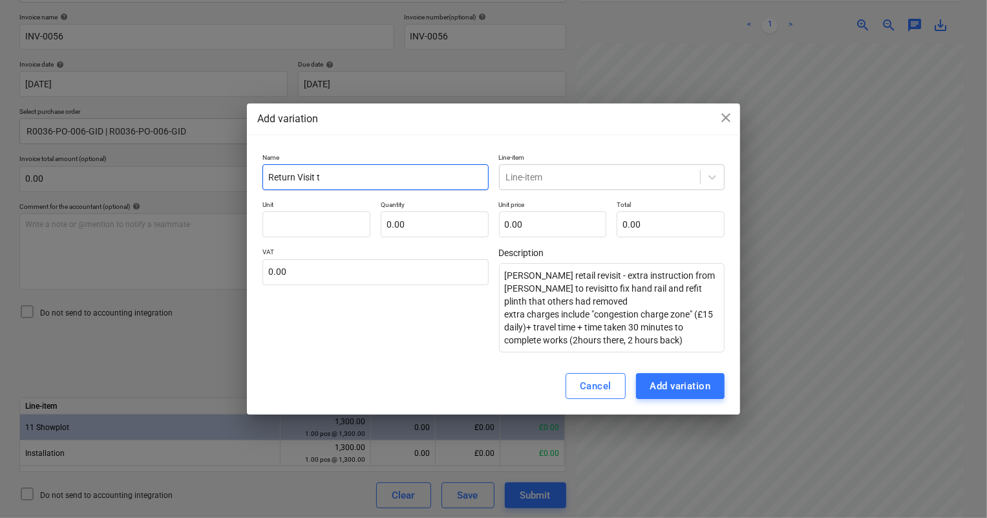
type textarea "x"
type input "Return Visit to"
type textarea "x"
type input "Return Visit to"
type textarea "x"
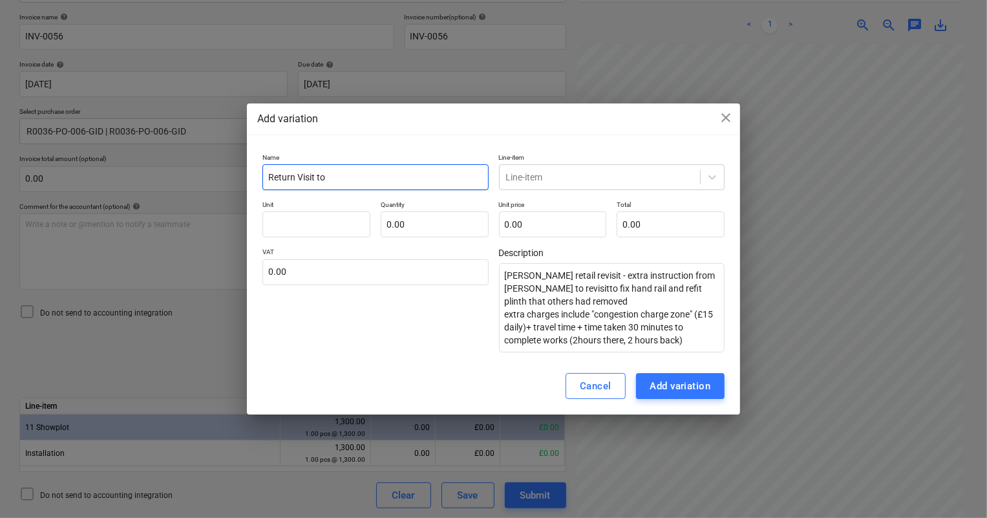
type input "Return Visit to T"
type textarea "x"
type input "Return Visit to Ta"
type textarea "x"
type input "Return Visit to [PERSON_NAME]"
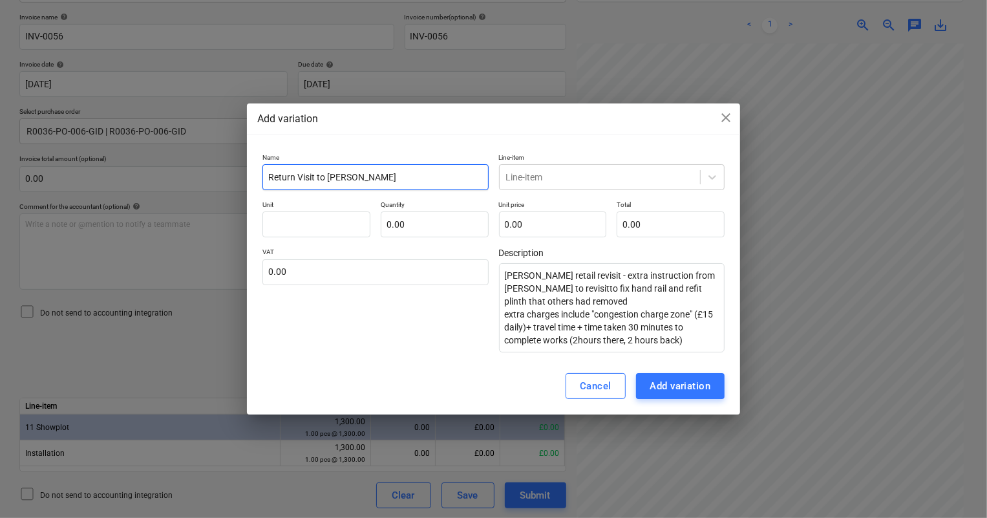
type textarea "x"
type input "Return Visit to [PERSON_NAME]"
type textarea "x"
type input "Return Visit to [GEOGRAPHIC_DATA]"
type textarea "x"
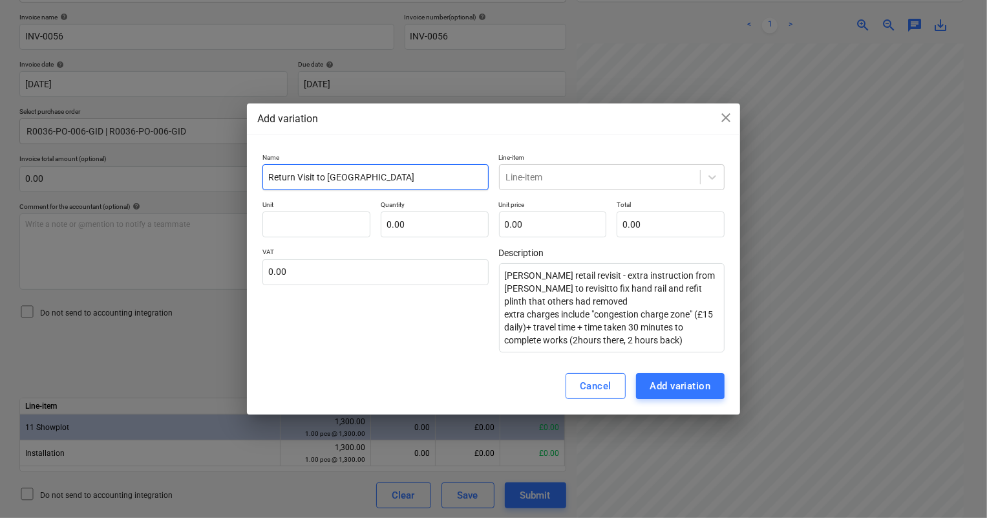
type input "Return Visit to [PERSON_NAME]"
type textarea "x"
type input "Return Visit to Tanners"
type textarea "x"
type input "Return Visit to [PERSON_NAME] Y"
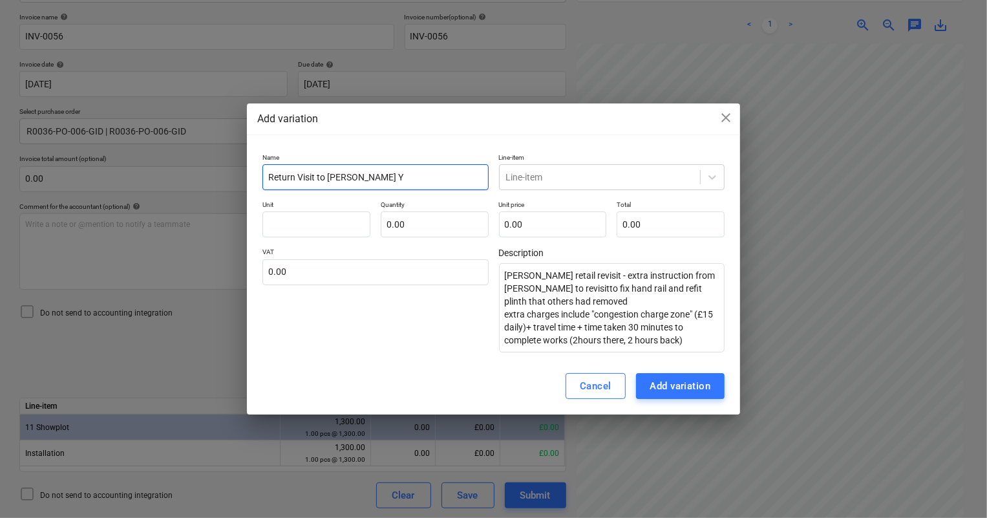
type textarea "x"
type input "Return Visit to [PERSON_NAME] YS"
type textarea "x"
type input "Return Visit to [PERSON_NAME] YS"
type textarea "x"
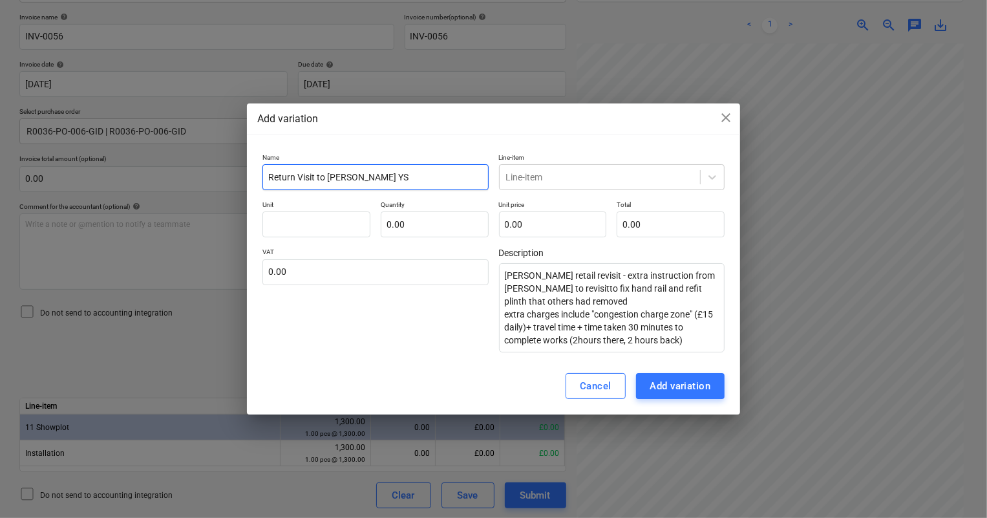
type input "Return Visit to [PERSON_NAME] YS s"
type textarea "x"
type input "Return Visit to [PERSON_NAME] YS sh"
type textarea "x"
type input "Return Visit to [PERSON_NAME] YS sho"
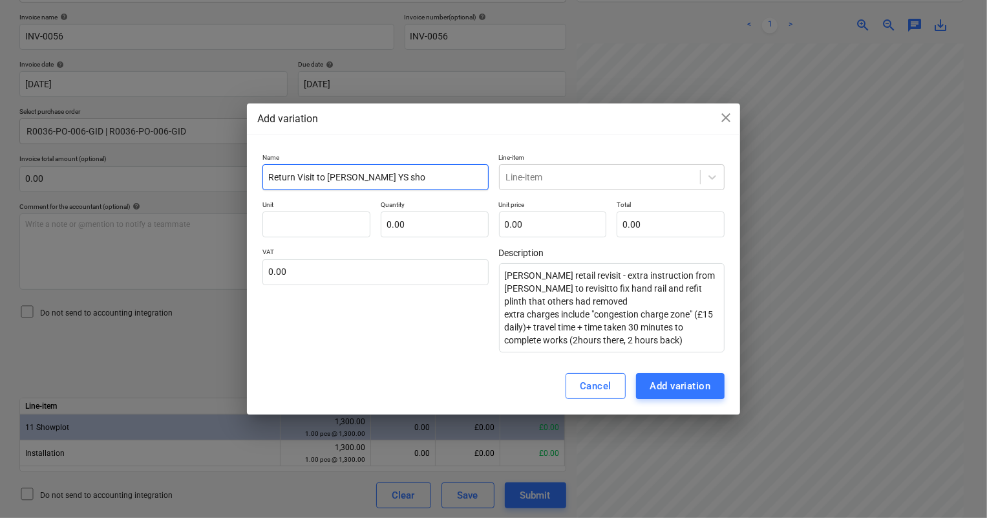
type textarea "x"
type input "Return Visit to [PERSON_NAME] YS show"
type textarea "x"
type input "Return Visit to [PERSON_NAME] YS showp"
type textarea "x"
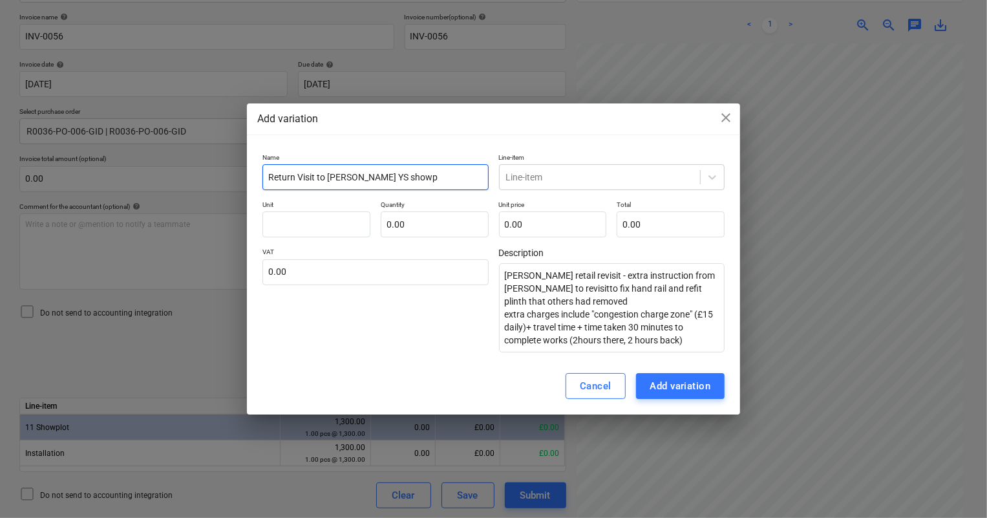
type input "Return Visit to [PERSON_NAME] YS showpl"
type textarea "x"
type input "Return Visit to [PERSON_NAME] YS showplo"
type textarea "x"
type input "Return Visit to [PERSON_NAME] YS showplot"
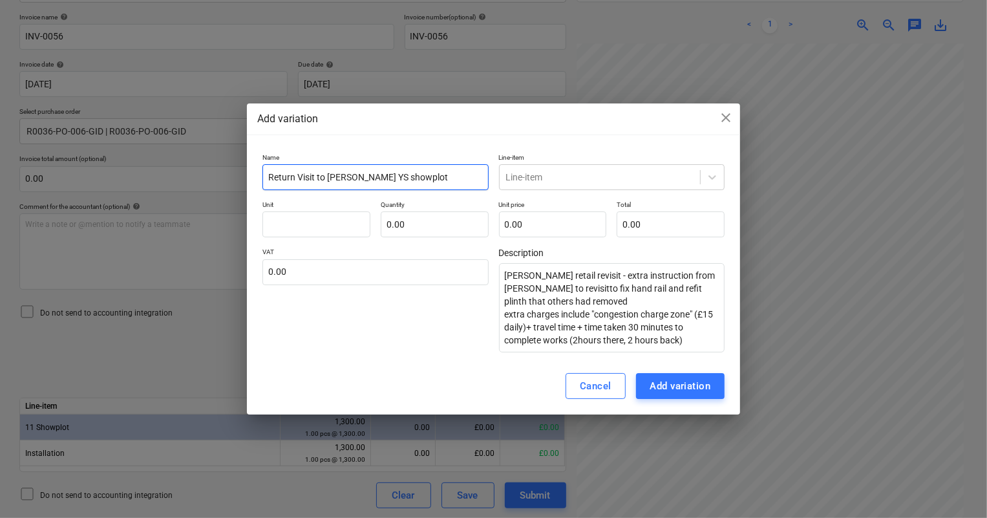
type textarea "x"
type input "Return Visit to [PERSON_NAME] YS showplot"
click at [718, 180] on icon at bounding box center [712, 177] width 13 height 13
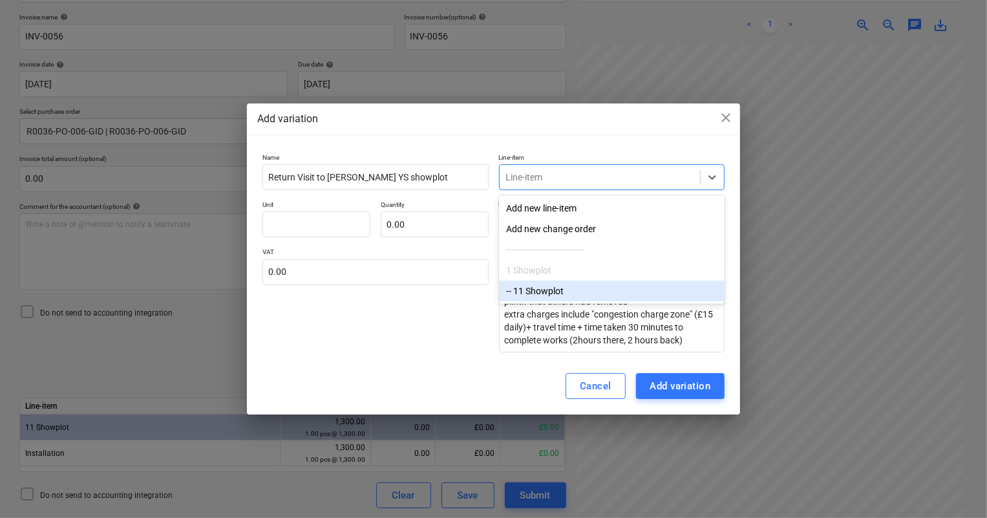
click at [639, 292] on div "-- 11 Showplot" at bounding box center [612, 291] width 226 height 21
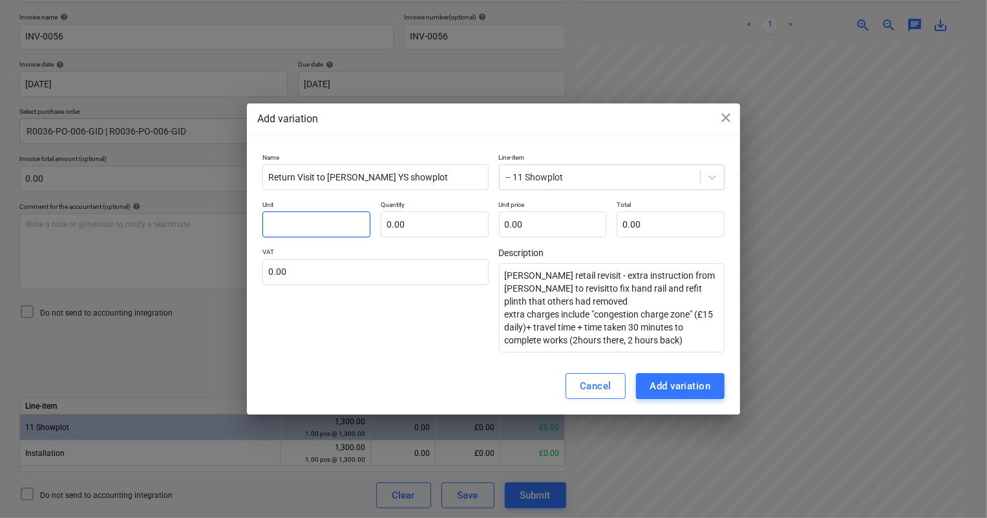
click at [349, 217] on input "text" at bounding box center [316, 224] width 108 height 26
type textarea "x"
type input "p"
type textarea "x"
type input "pc"
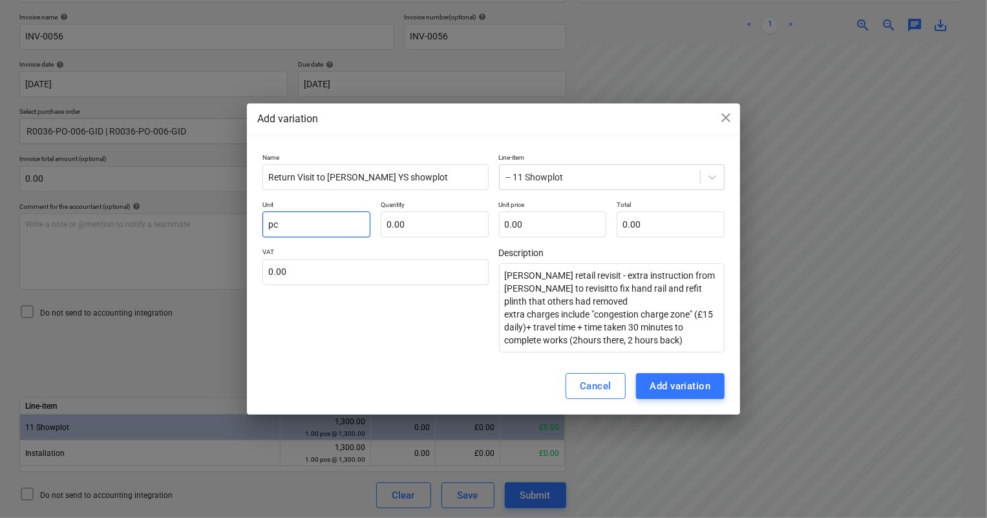
type textarea "x"
type input "pcs"
click at [378, 230] on div "Unit pcs Quantity 0.00 Unit price 0.00 Total 0.00" at bounding box center [493, 218] width 463 height 37
click at [400, 222] on input "text" at bounding box center [435, 224] width 108 height 26
type textarea "x"
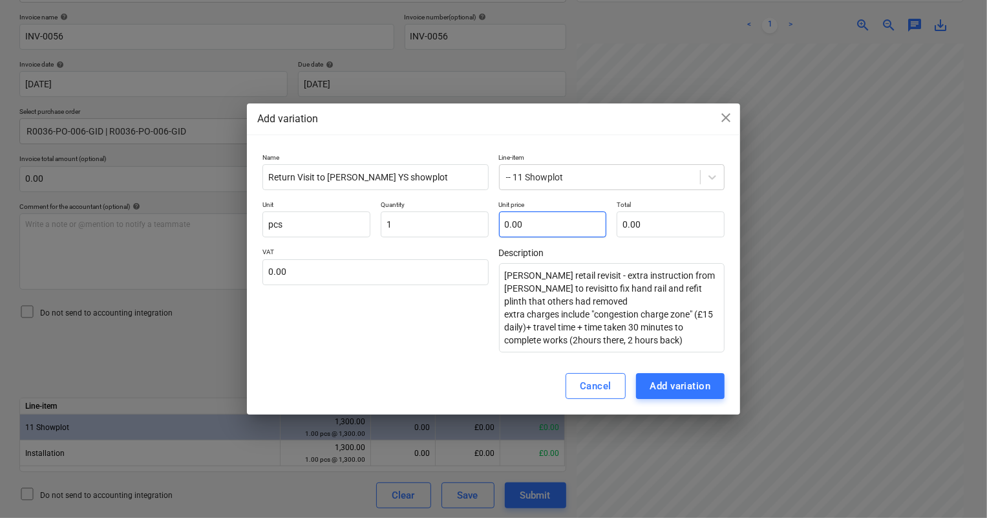
type input "1.00"
click at [501, 220] on input "text" at bounding box center [553, 224] width 108 height 26
type textarea "x"
type input "1"
type input "1.00"
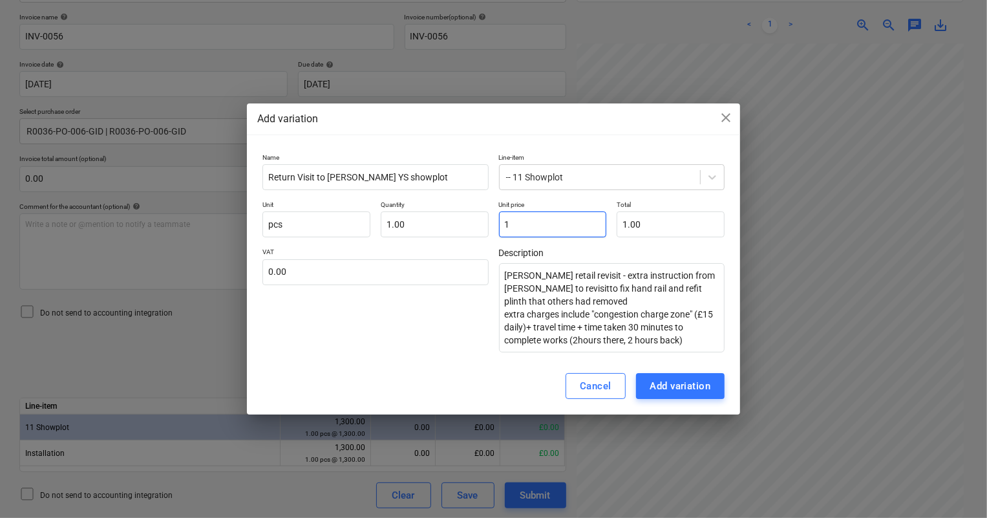
type textarea "x"
type input "17"
type input "17.00"
type textarea "x"
type input "172"
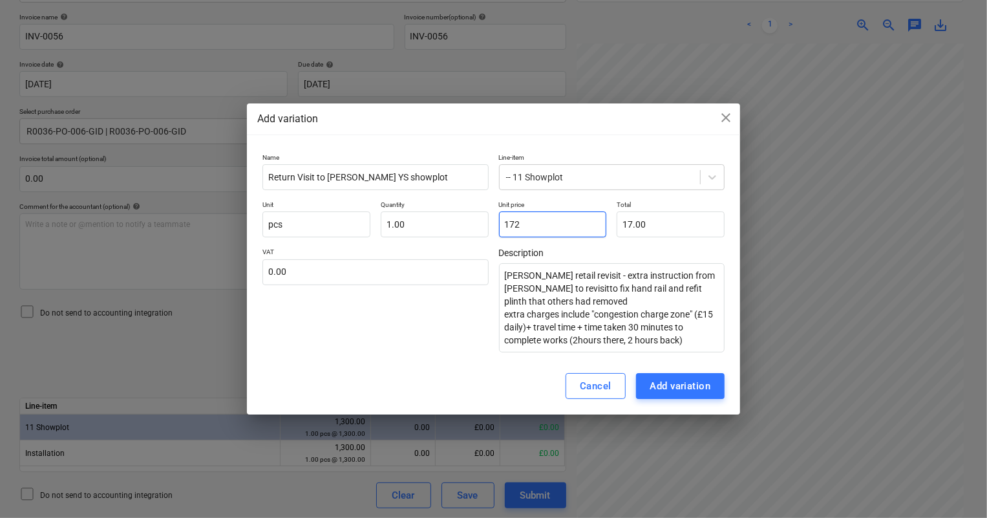
type input "172.00"
type textarea "x"
type input "172."
type textarea "x"
type input "172.5"
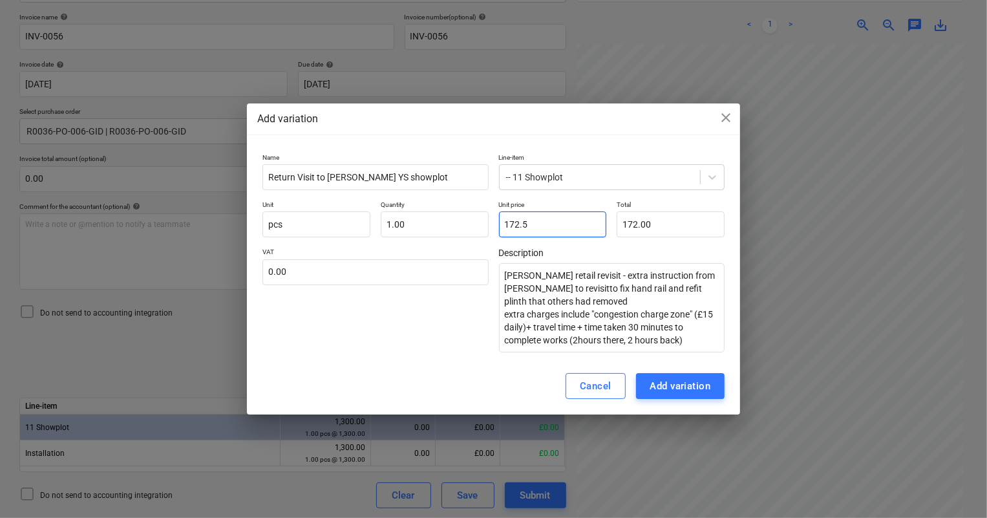
type input "172.50"
type textarea "x"
type input "172.50"
click at [412, 265] on input "text" at bounding box center [375, 272] width 226 height 26
type textarea "x"
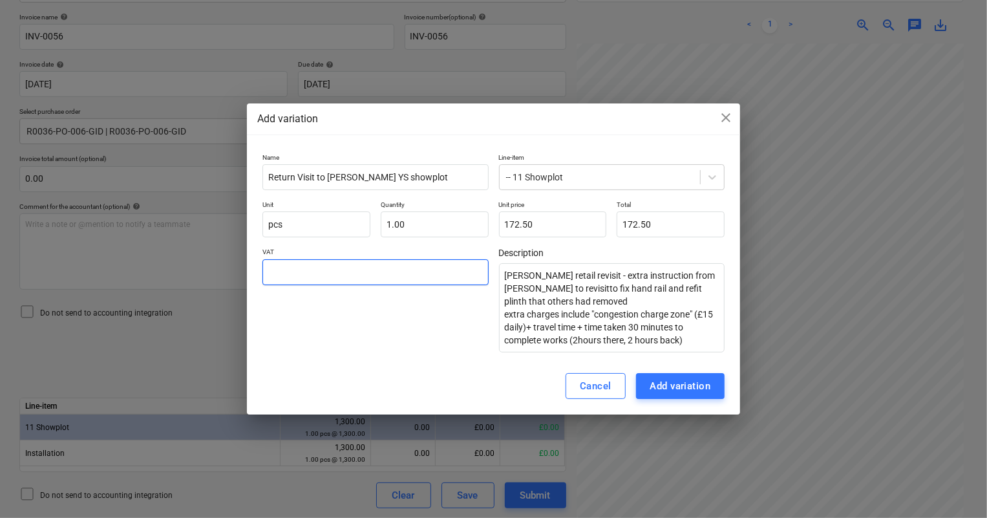
type input "2"
type textarea "x"
type input "20.00"
click at [440, 348] on div "VAT 20.00" at bounding box center [375, 300] width 226 height 105
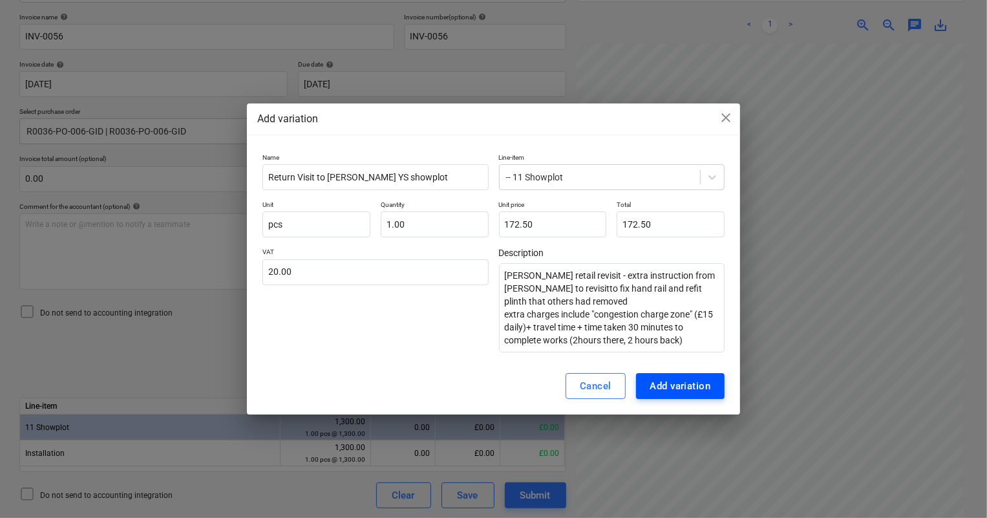
click at [674, 384] on div "Add variation" at bounding box center [680, 386] width 61 height 17
type textarea "x"
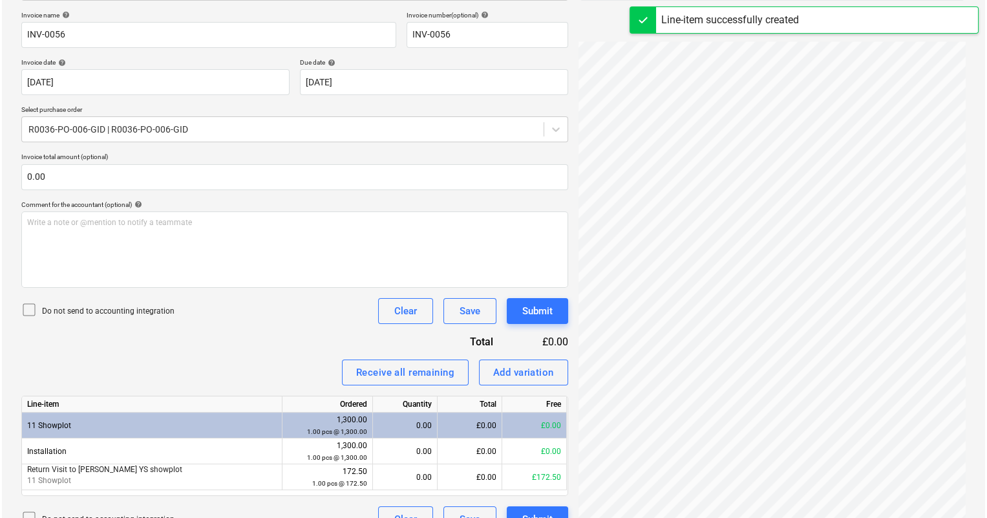
scroll to position [214, 0]
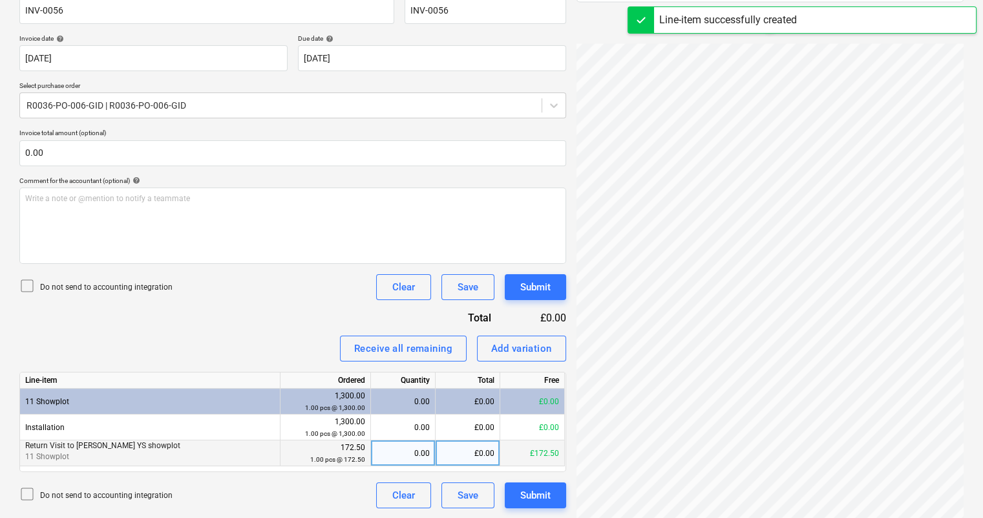
click at [412, 453] on div "0.00" at bounding box center [403, 453] width 54 height 26
type input "1"
click at [250, 321] on div "Invoice name help INV-0056 Invoice number (optional) help INV-0056 Invoice date…" at bounding box center [292, 247] width 547 height 521
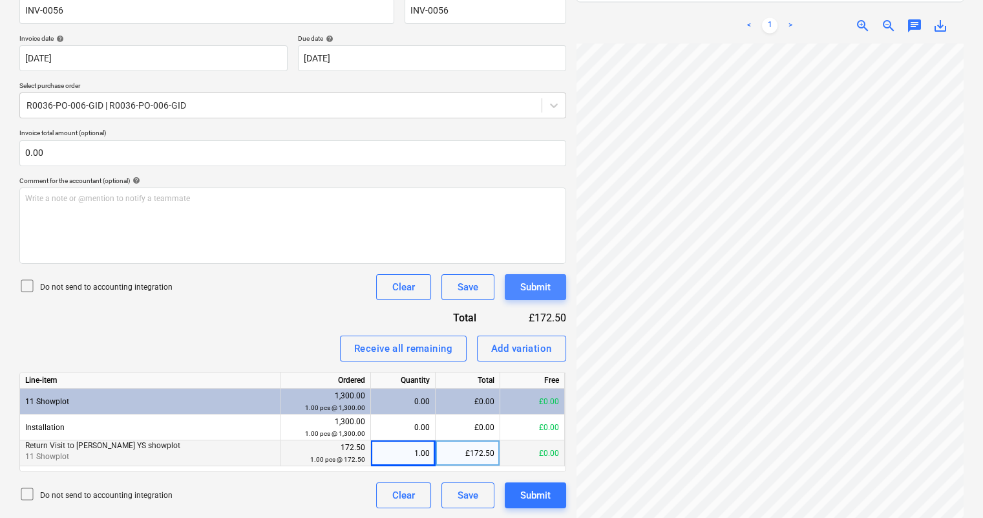
click at [548, 282] on div "Submit" at bounding box center [535, 287] width 30 height 17
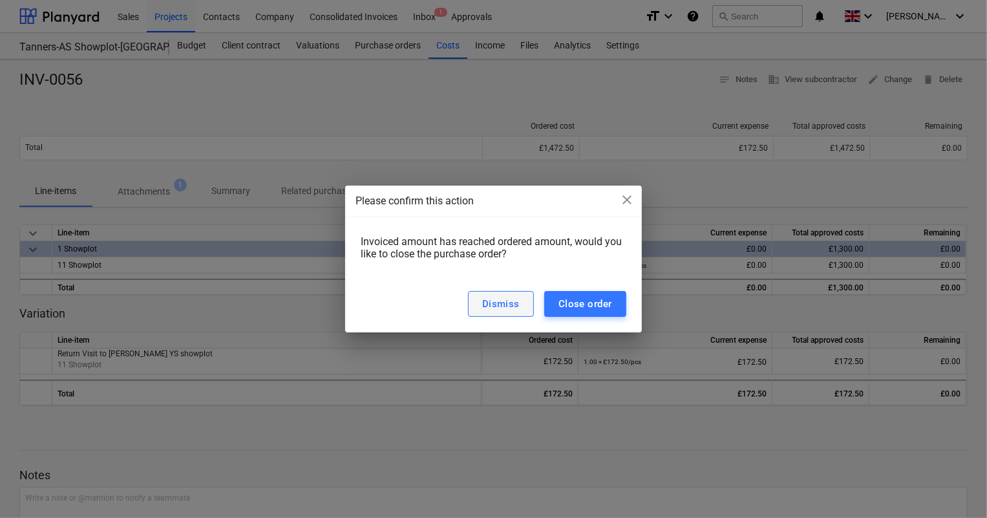
click at [519, 300] on div "Dismiss" at bounding box center [500, 303] width 37 height 17
